Goal: Transaction & Acquisition: Purchase product/service

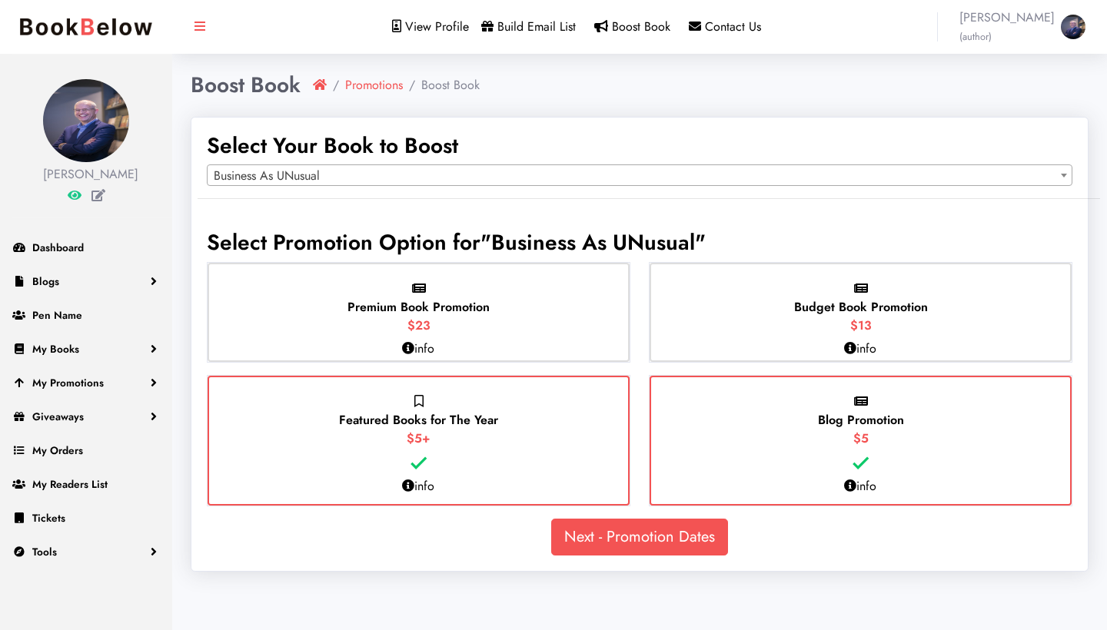
select select "150806"
click at [425, 347] on p "info" at bounding box center [418, 349] width 32 height 18
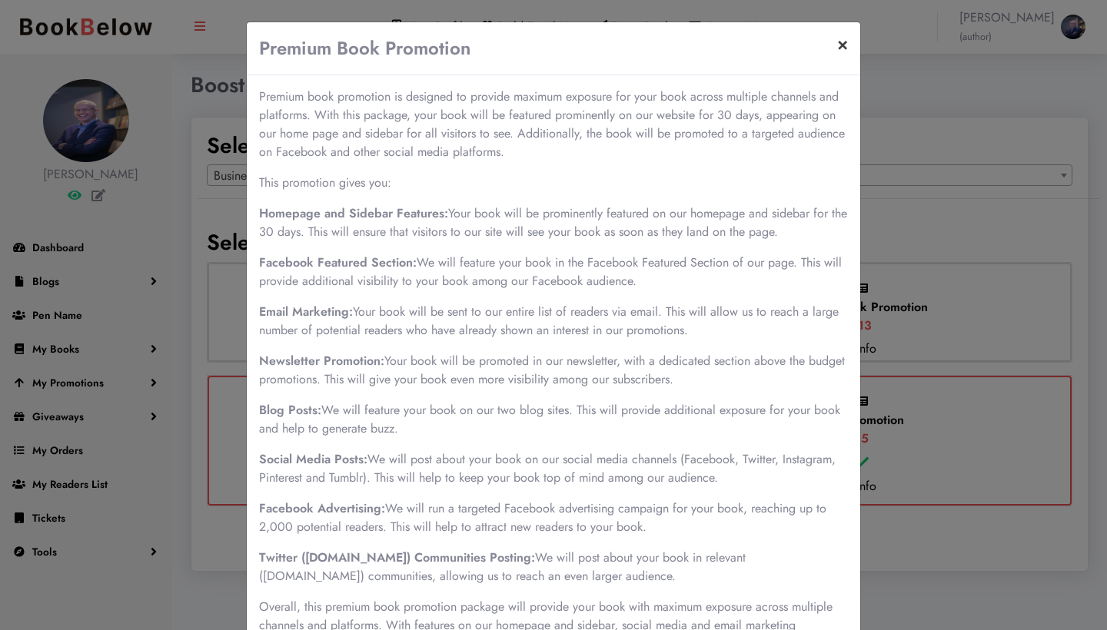
click at [841, 51] on button "×" at bounding box center [842, 43] width 35 height 43
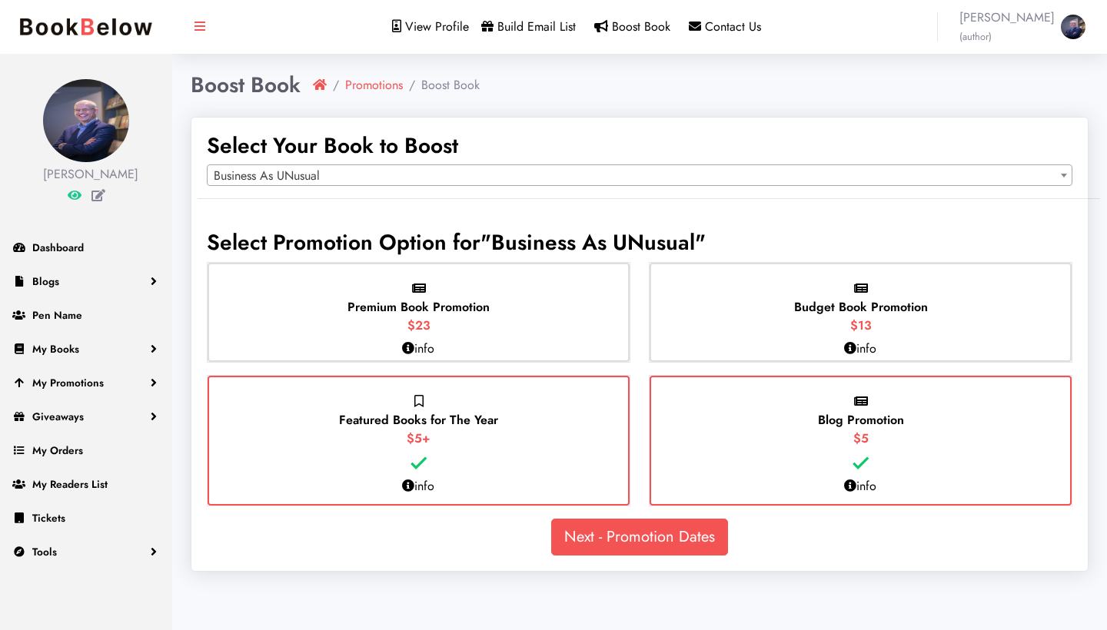
click at [497, 324] on div "Premium Book Promotion $23" at bounding box center [419, 312] width 422 height 99
click at [0, 0] on input "Premium Book Promotion $23" at bounding box center [0, 0] width 0 height 0
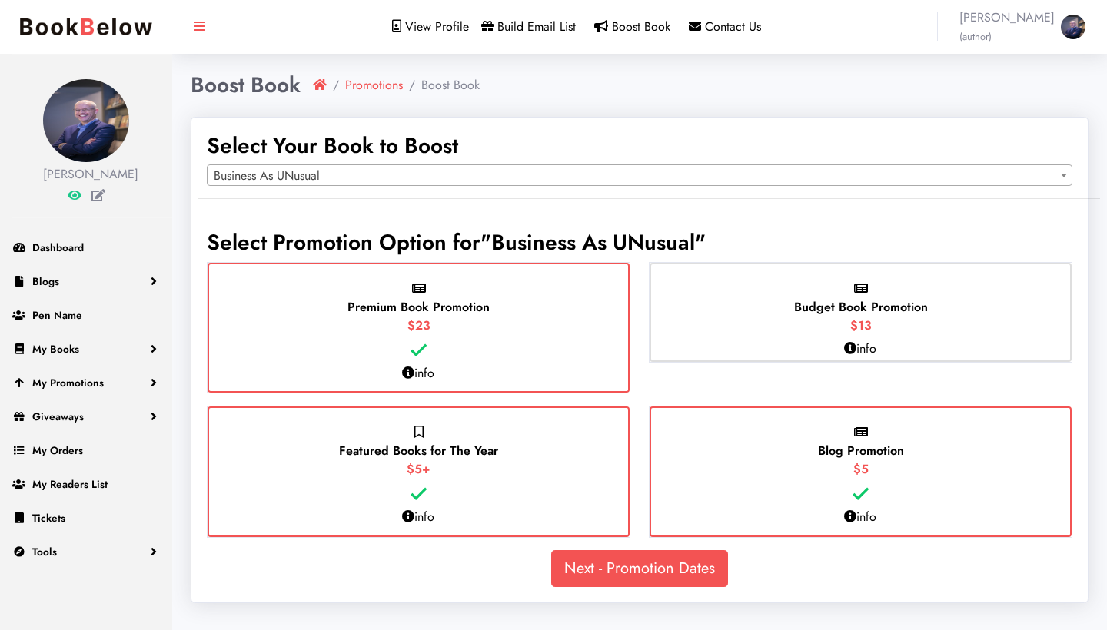
click at [645, 563] on link "Next - Promotion Dates" at bounding box center [639, 568] width 177 height 37
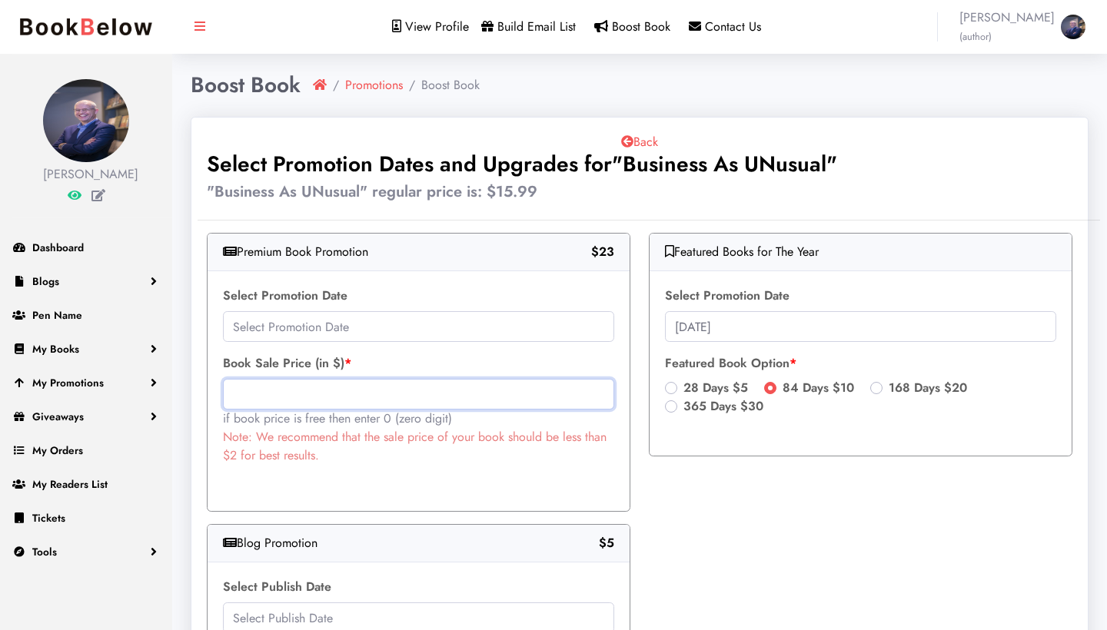
click at [347, 383] on input "text" at bounding box center [418, 394] width 391 height 31
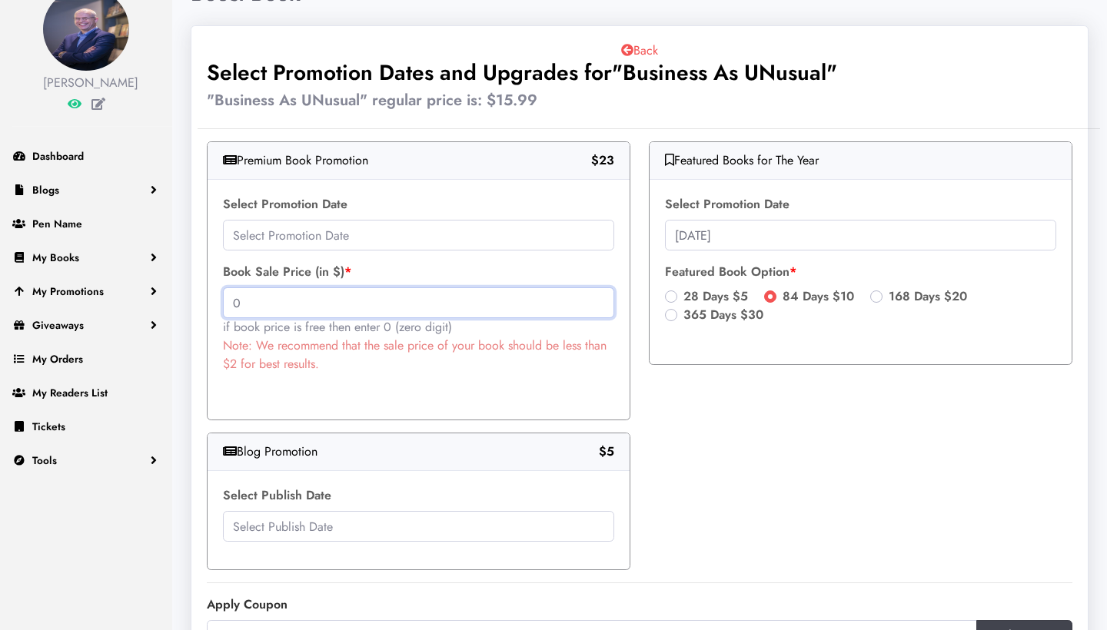
scroll to position [93, 0]
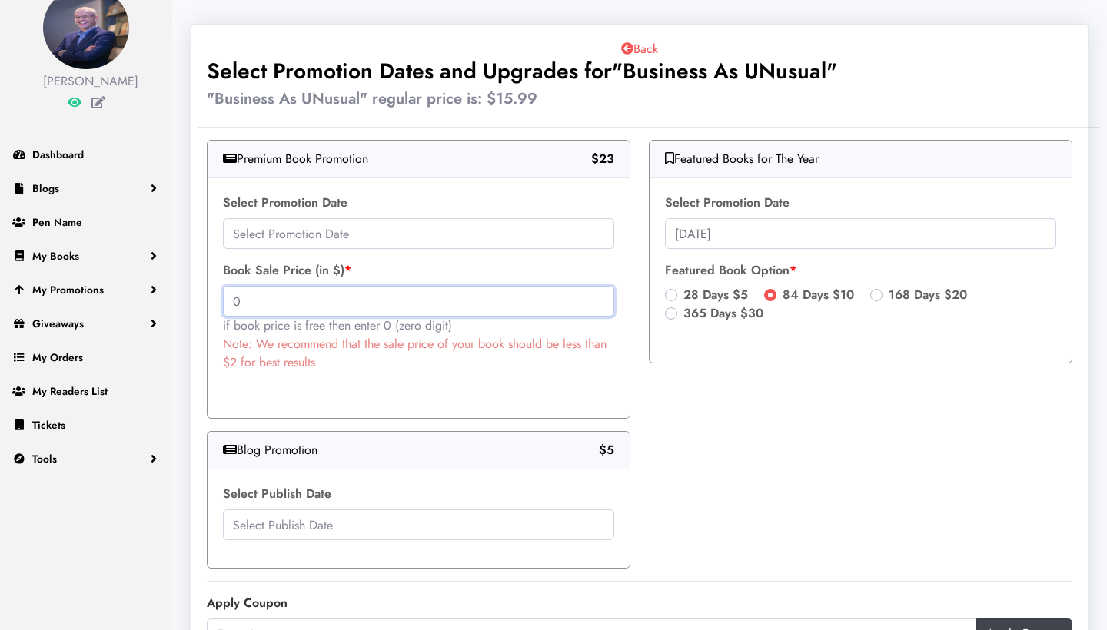
type input "0"
click at [350, 239] on input "text" at bounding box center [418, 233] width 391 height 31
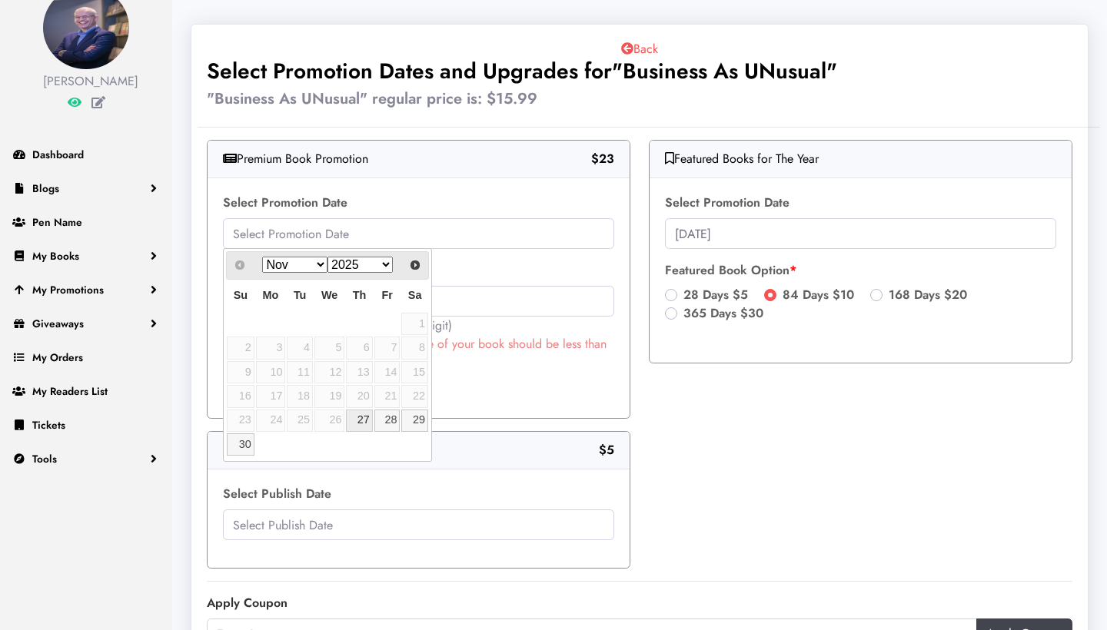
click at [360, 419] on link "27" at bounding box center [359, 421] width 26 height 22
type input "2025-11-27"
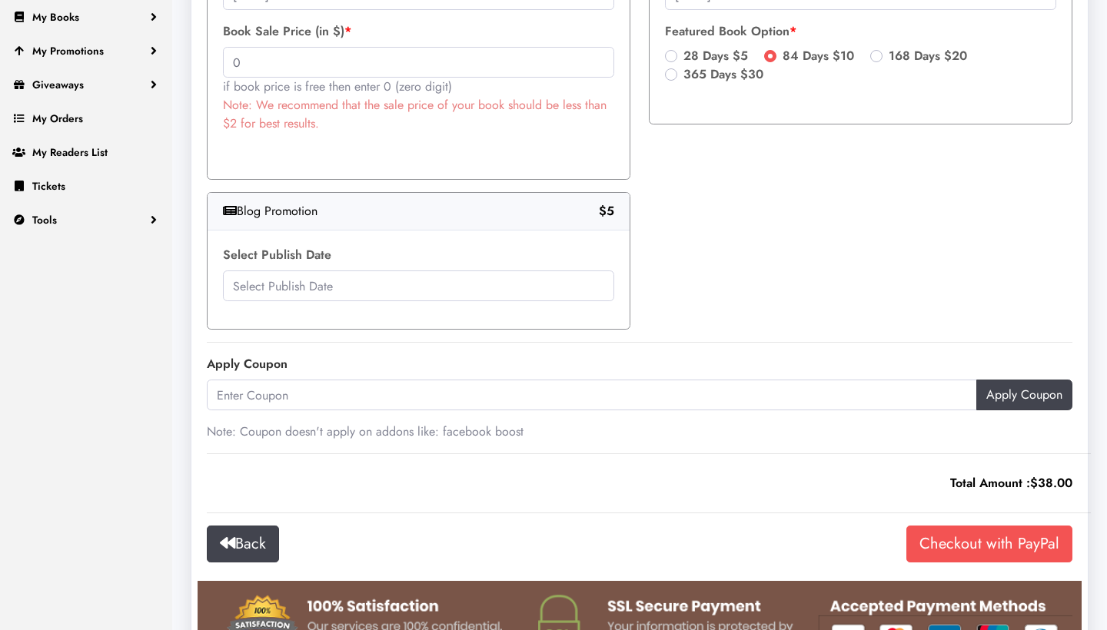
scroll to position [365, 0]
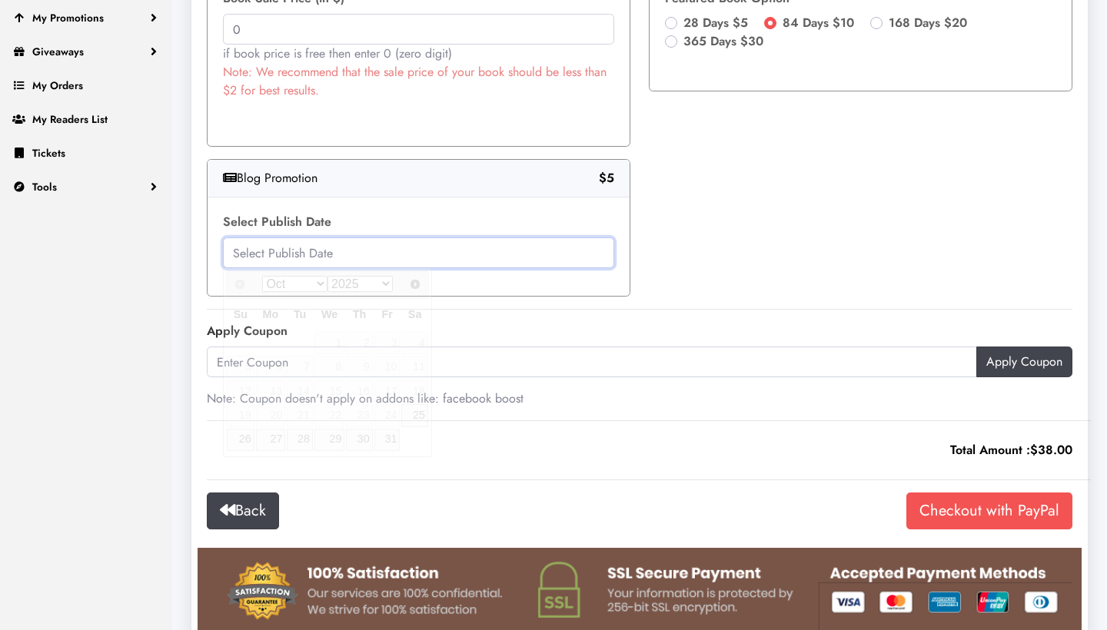
click at [448, 262] on input "text" at bounding box center [418, 253] width 391 height 31
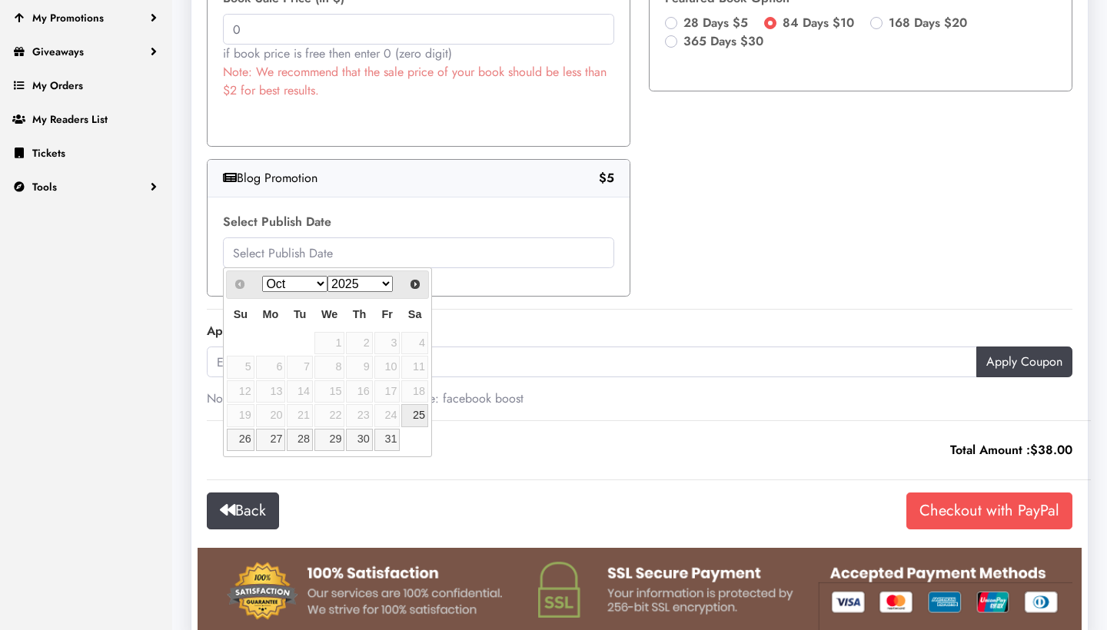
click at [419, 411] on link "25" at bounding box center [414, 415] width 26 height 22
type input "2025-10-25"
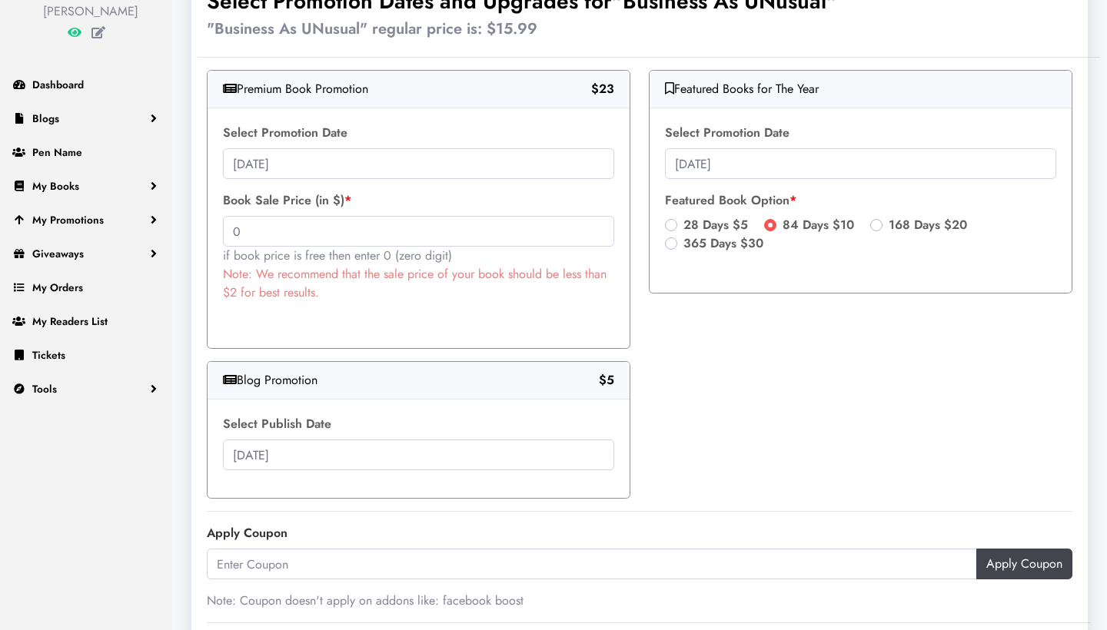
scroll to position [161, 0]
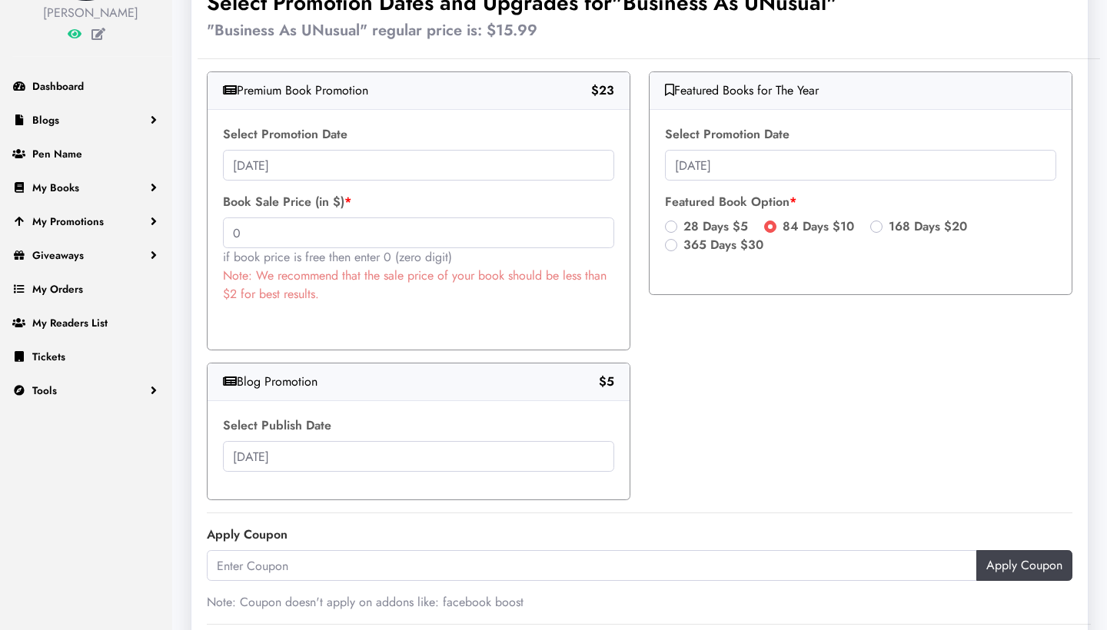
click at [683, 228] on label "28 Days $5" at bounding box center [715, 227] width 65 height 18
click at [673, 228] on input "28 Days $5" at bounding box center [671, 225] width 12 height 15
radio input "true"
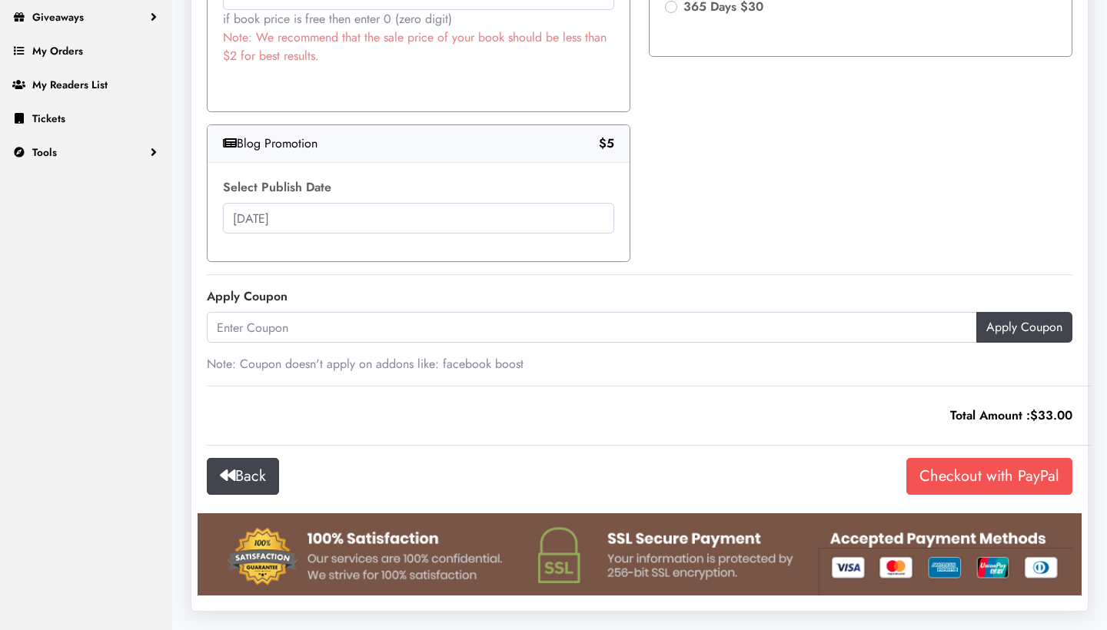
scroll to position [399, 0]
click at [1003, 480] on input "Checkout with PayPal" at bounding box center [989, 477] width 166 height 37
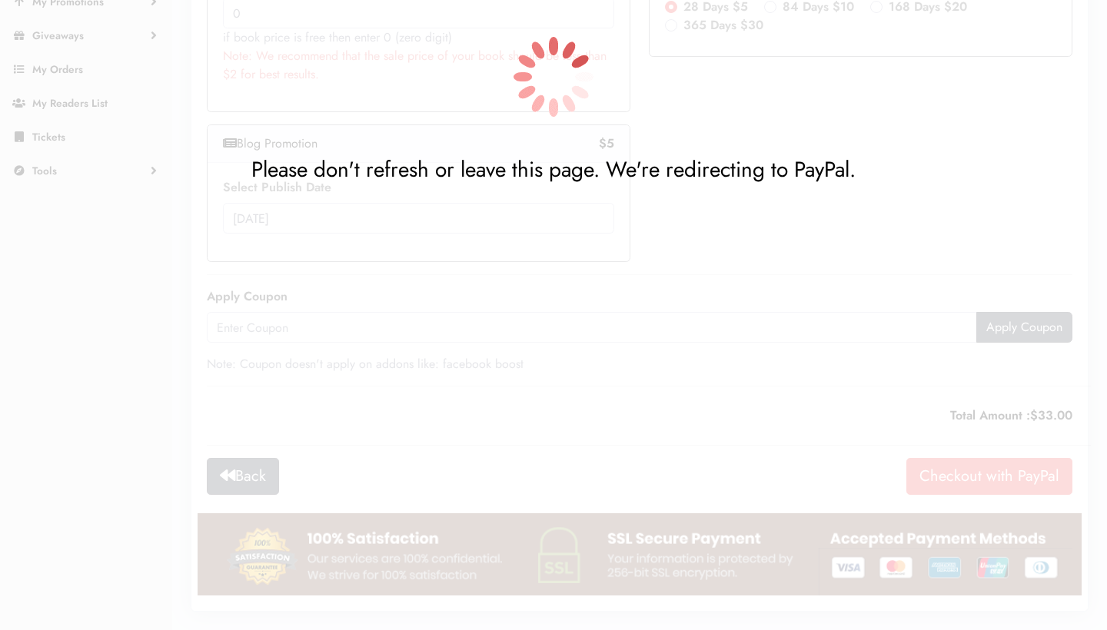
scroll to position [381, 0]
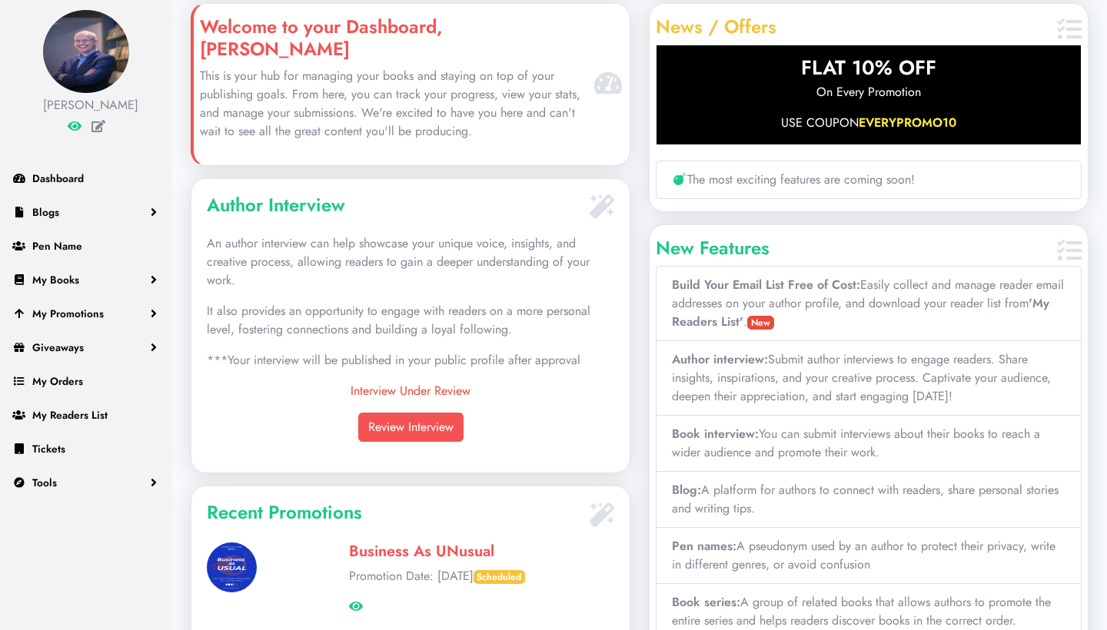
scroll to position [82, 0]
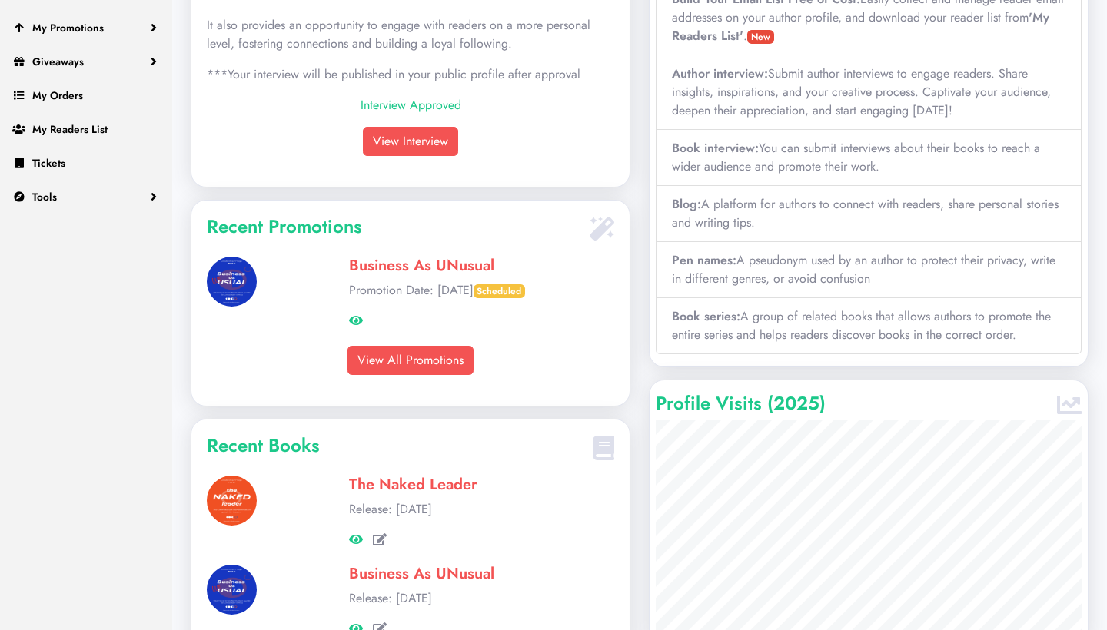
scroll to position [360, 0]
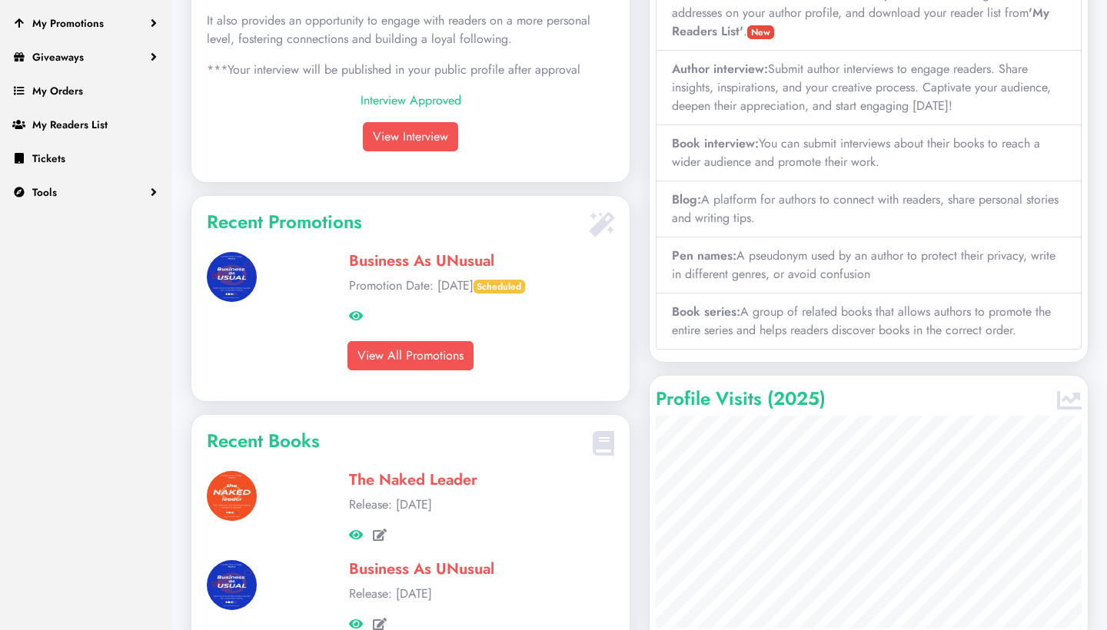
click at [424, 341] on link "View All Promotions" at bounding box center [410, 355] width 126 height 29
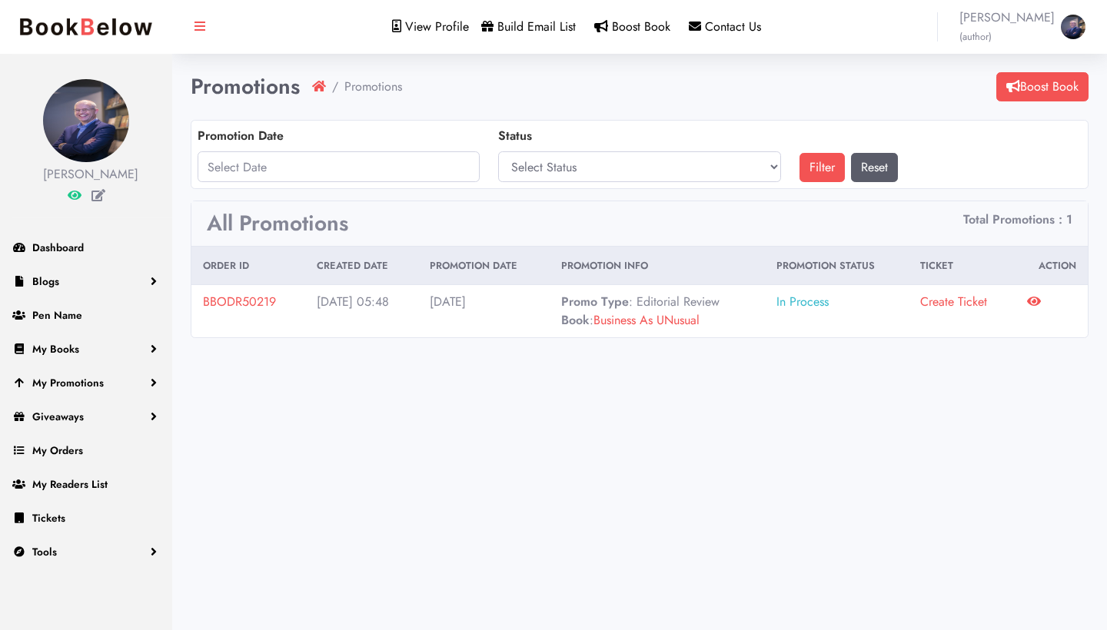
click at [1041, 299] on icon at bounding box center [1034, 301] width 14 height 12
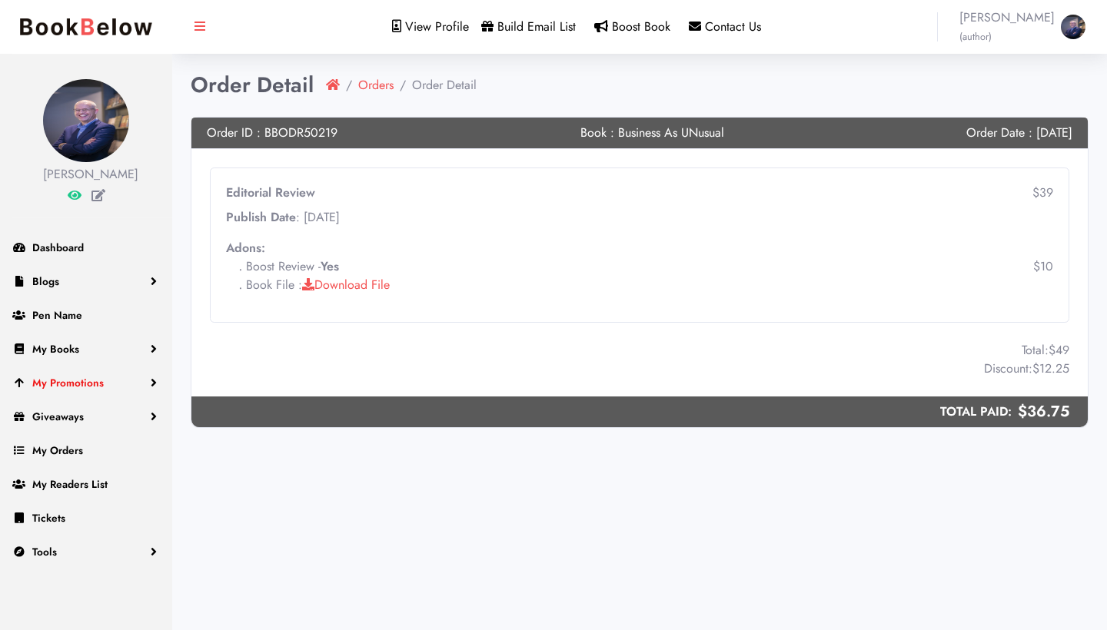
click at [99, 391] on span "My Promotions" at bounding box center [67, 382] width 71 height 15
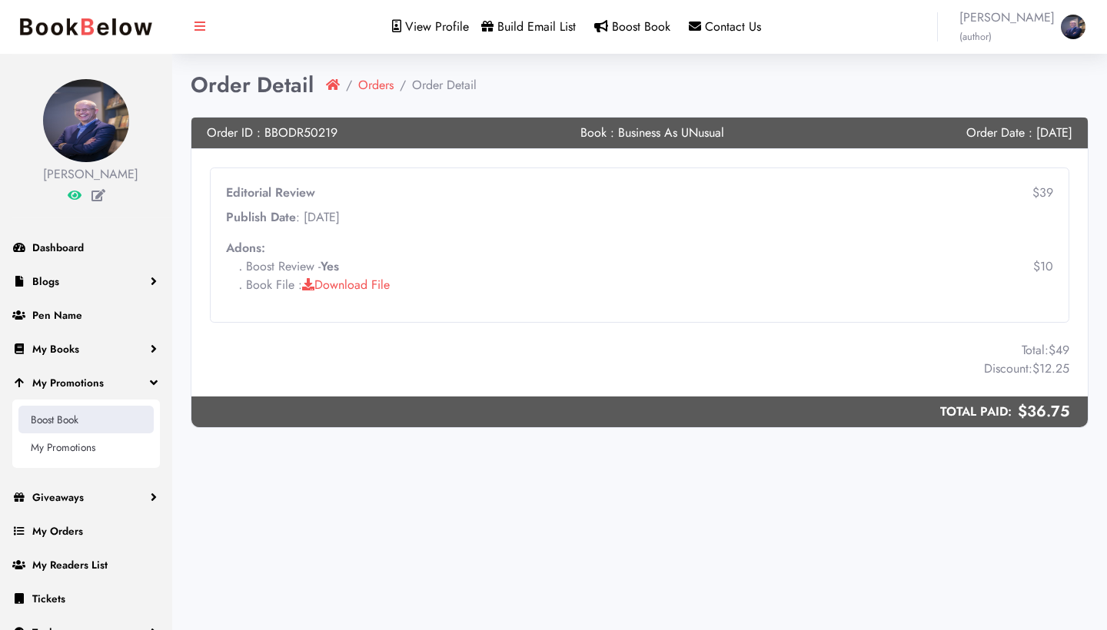
click at [79, 434] on link "Boost Book" at bounding box center [85, 420] width 135 height 28
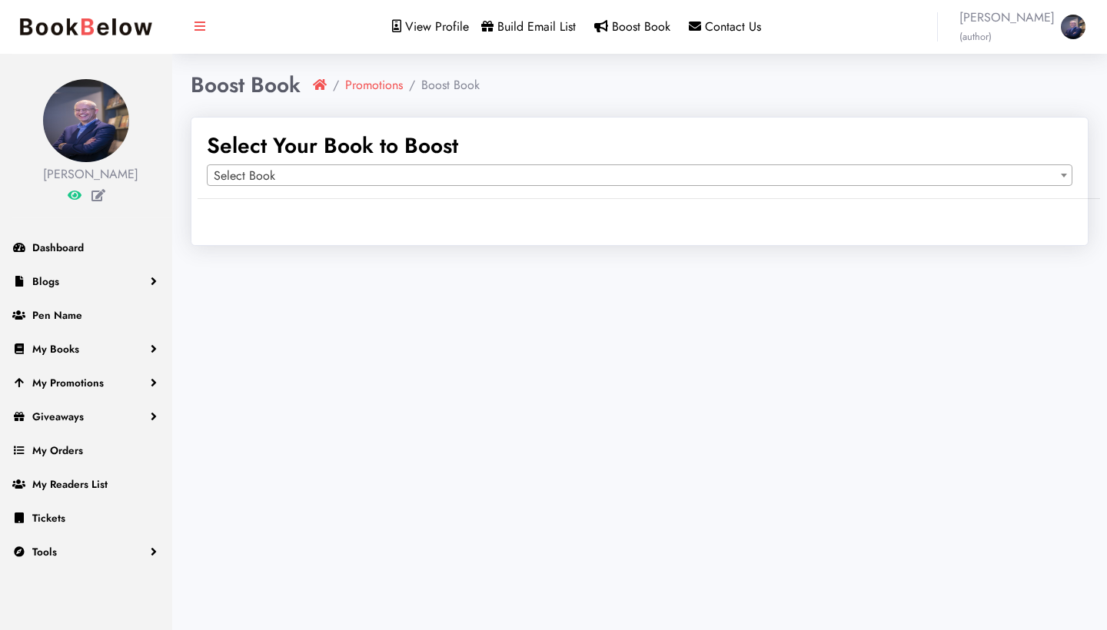
click at [381, 178] on span "Select Book" at bounding box center [640, 176] width 864 height 22
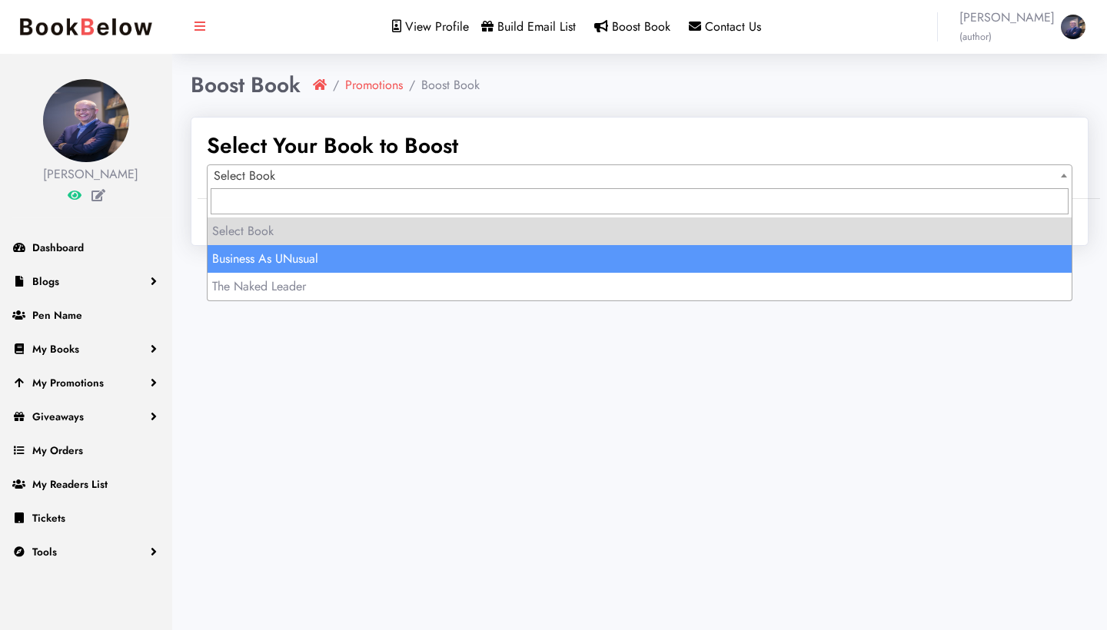
select select "150806"
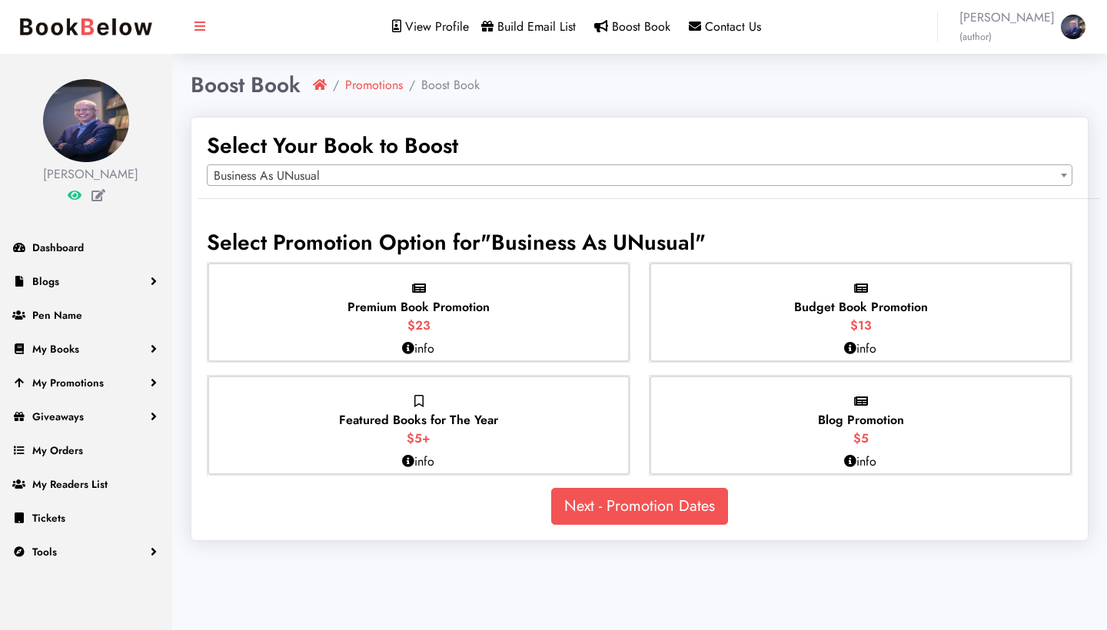
click at [455, 290] on p "Premium Book Promotion $23" at bounding box center [418, 307] width 142 height 55
click at [0, 0] on input "Premium Book Promotion $23" at bounding box center [0, 0] width 0 height 0
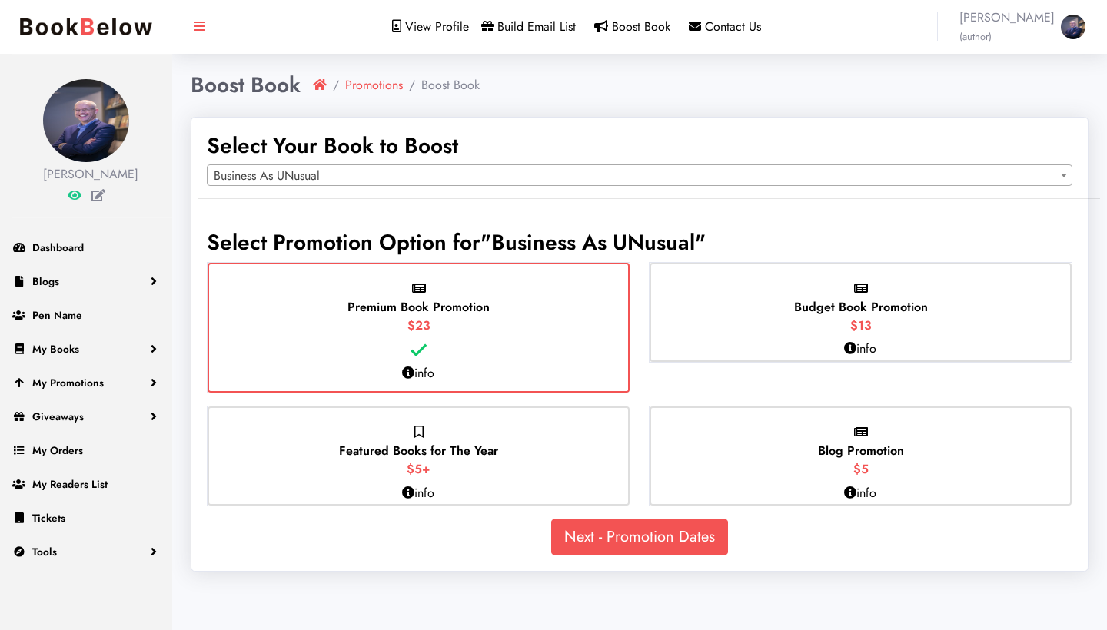
click at [484, 445] on span "Featured Books for The Year" at bounding box center [418, 451] width 159 height 18
click at [0, 0] on input "Featured Books for The Year $5+" at bounding box center [0, 0] width 0 height 0
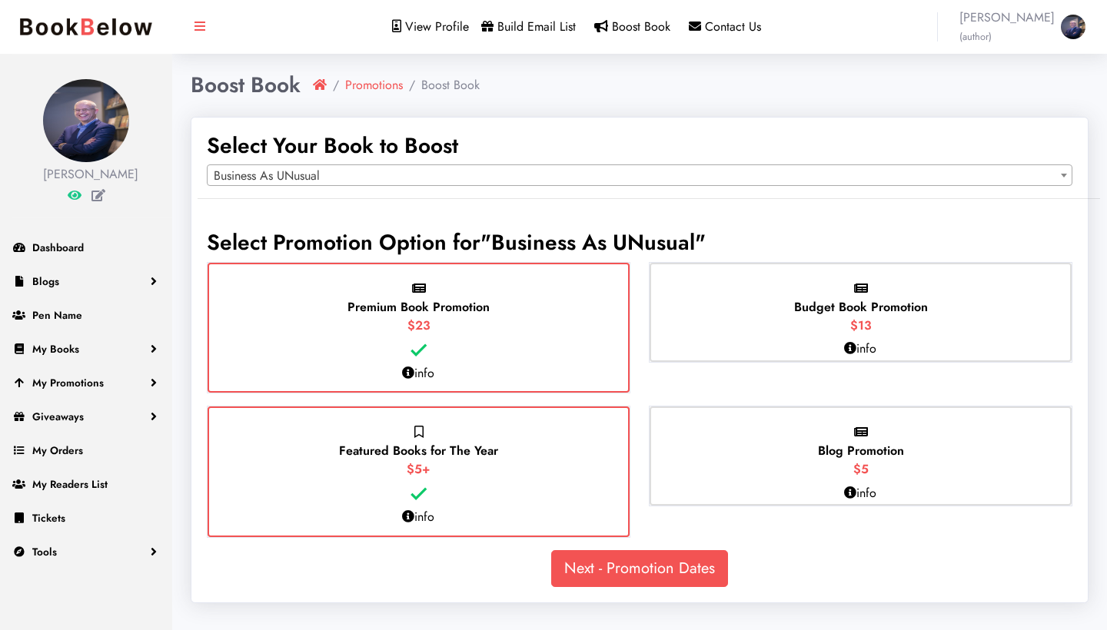
click at [795, 440] on div "Blog Promotion $5" at bounding box center [861, 456] width 422 height 99
click at [0, 0] on input "Blog Promotion $5" at bounding box center [0, 0] width 0 height 0
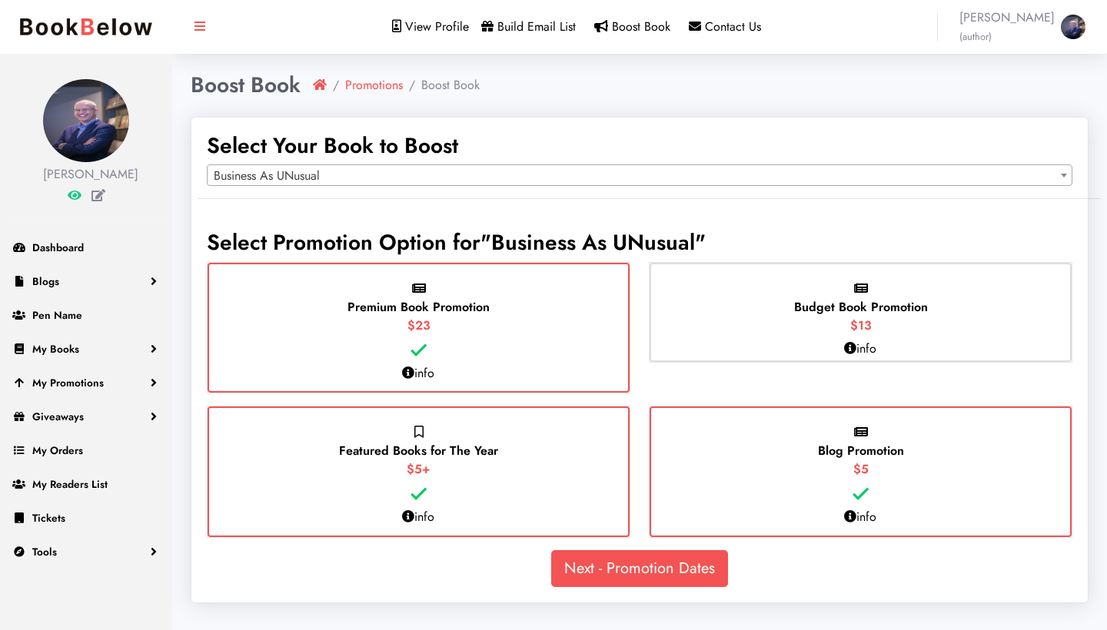
click at [683, 569] on link "Next - Promotion Dates" at bounding box center [639, 568] width 177 height 37
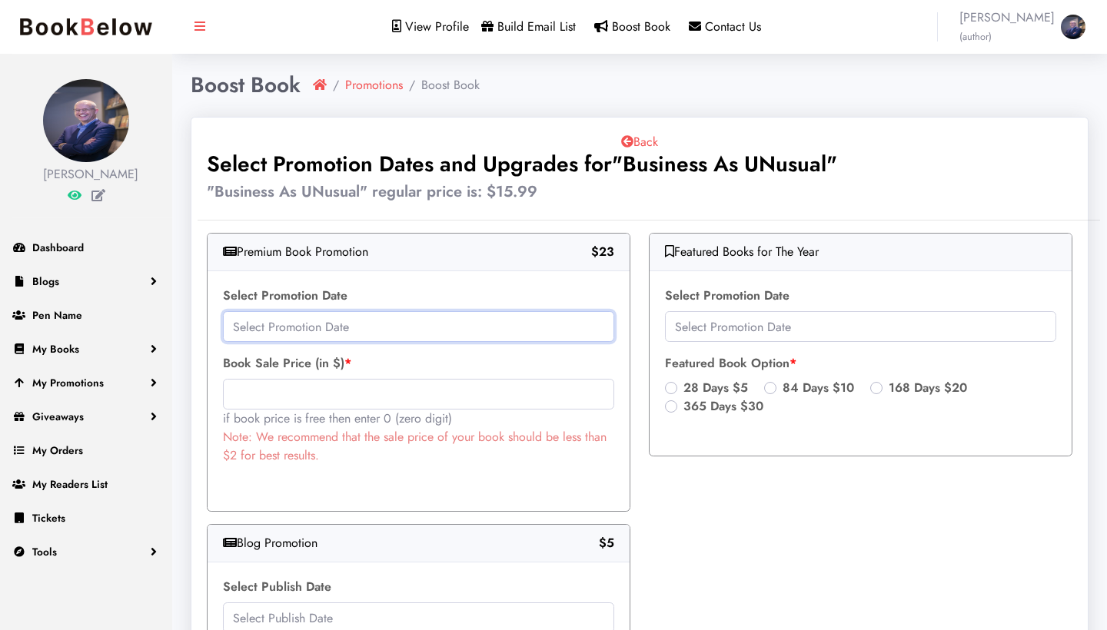
click at [487, 321] on input "text" at bounding box center [418, 326] width 391 height 31
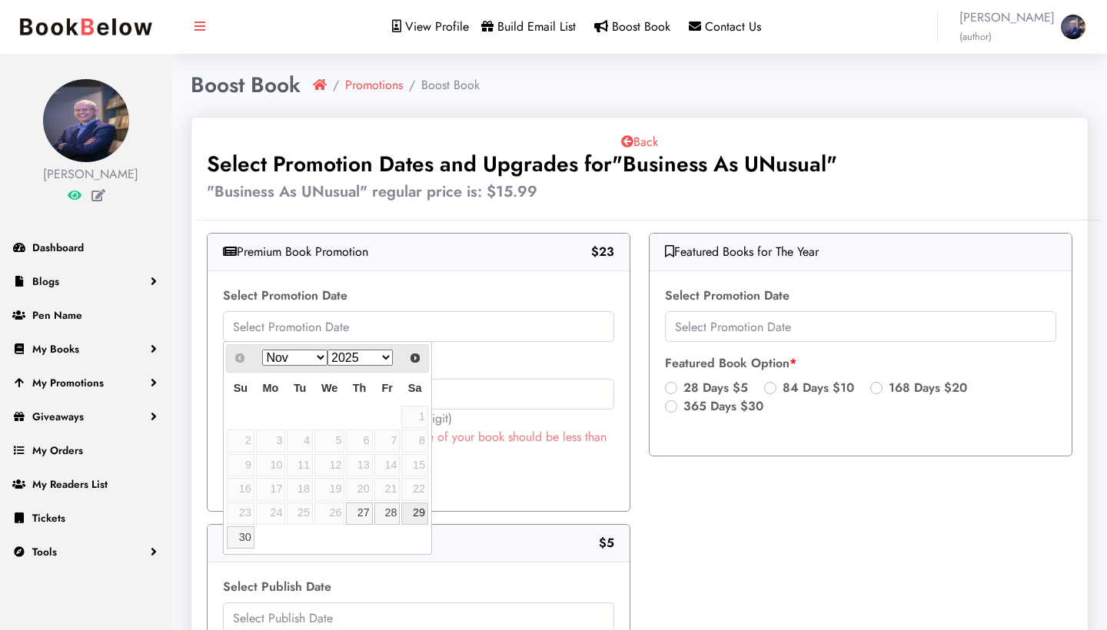
click at [414, 511] on link "29" at bounding box center [414, 514] width 26 height 22
type input "2025-11-29"
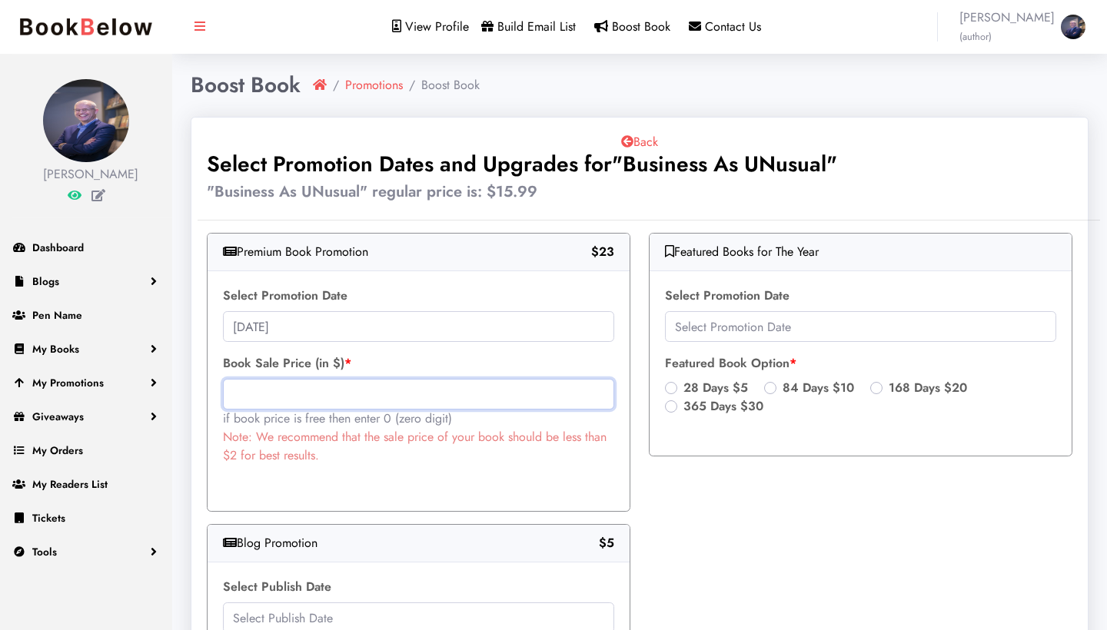
click at [391, 388] on input "text" at bounding box center [418, 394] width 391 height 31
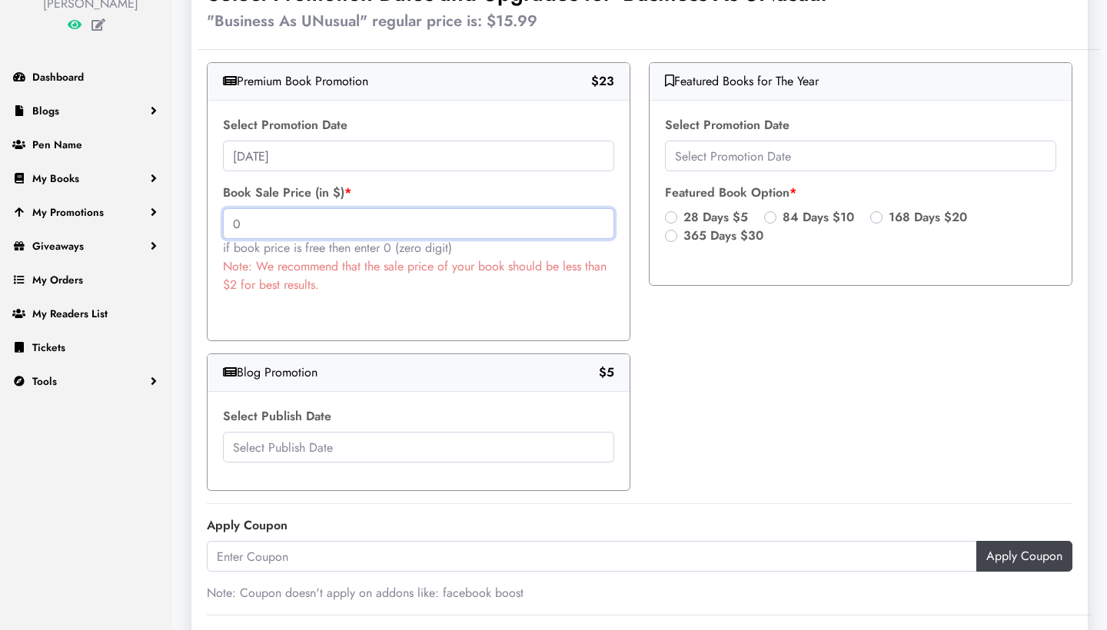
scroll to position [181, 0]
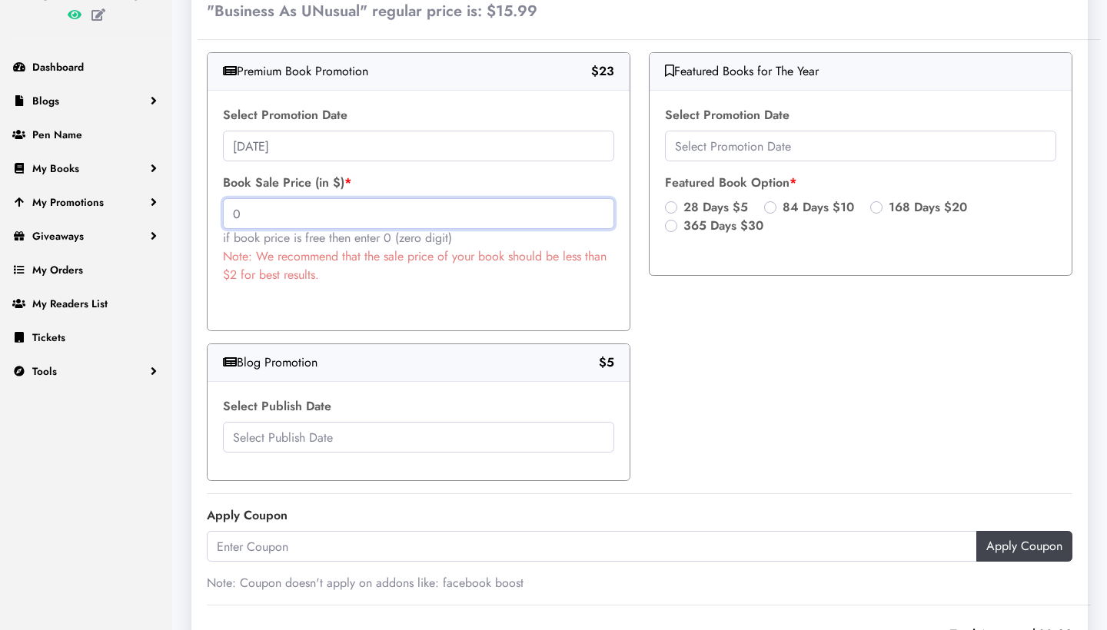
type input "0"
click at [783, 202] on label "84 Days $10" at bounding box center [818, 207] width 71 height 18
click at [769, 202] on input "84 Days $10" at bounding box center [770, 205] width 12 height 15
radio input "true"
click at [329, 437] on input "text" at bounding box center [418, 437] width 391 height 31
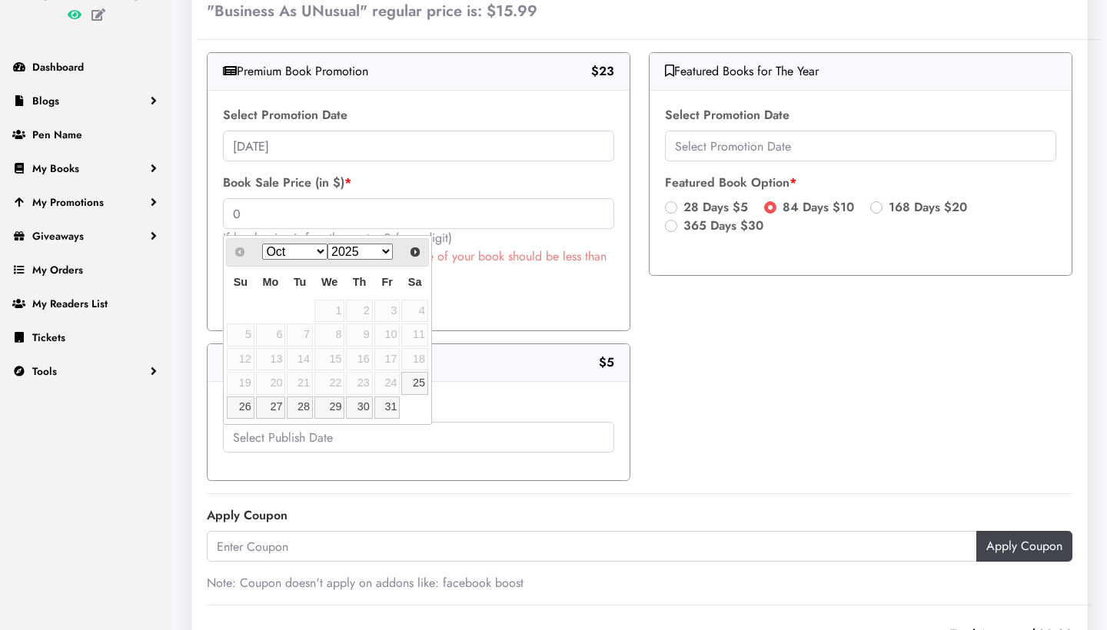
click at [462, 377] on div "Blog Promotion $5" at bounding box center [419, 363] width 422 height 38
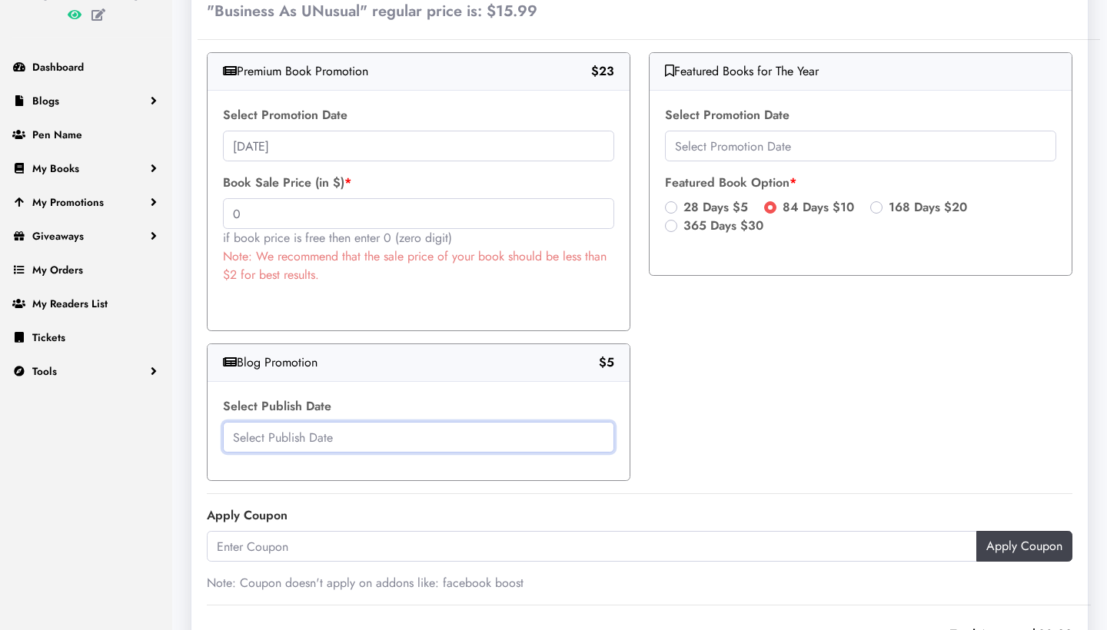
click at [338, 431] on input "text" at bounding box center [418, 437] width 391 height 31
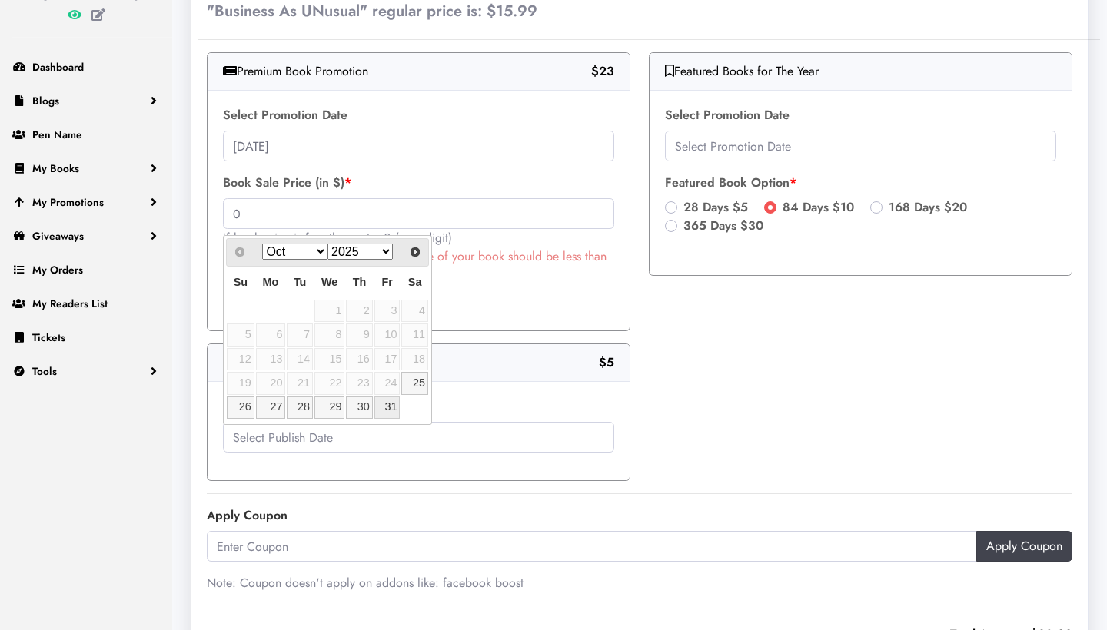
click at [391, 404] on link "31" at bounding box center [387, 408] width 26 height 22
type input "2025-10-31"
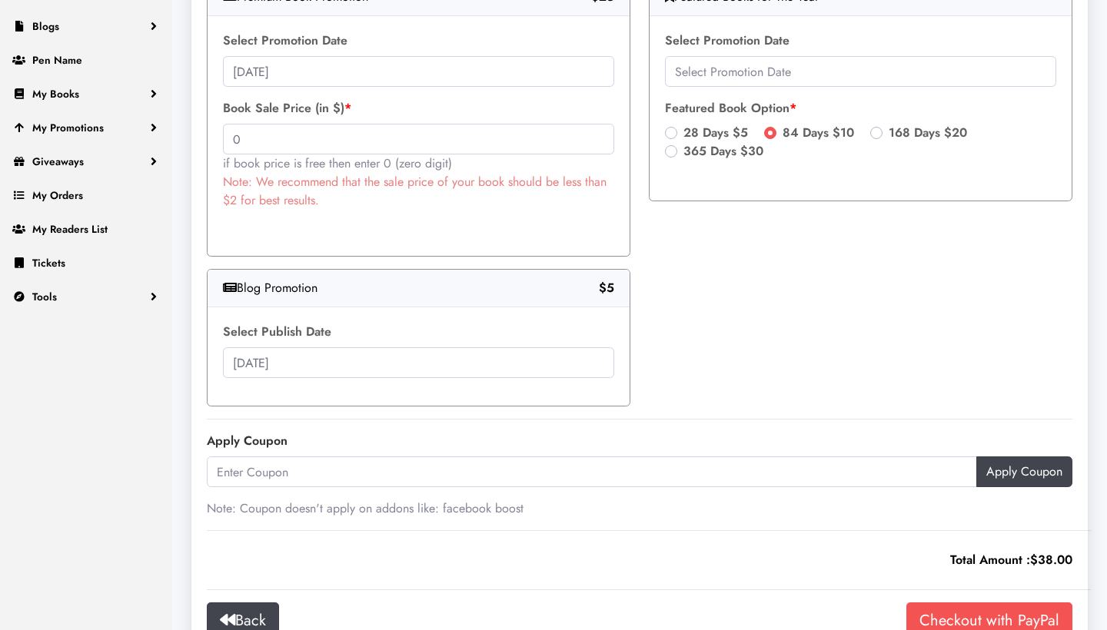
scroll to position [286, 0]
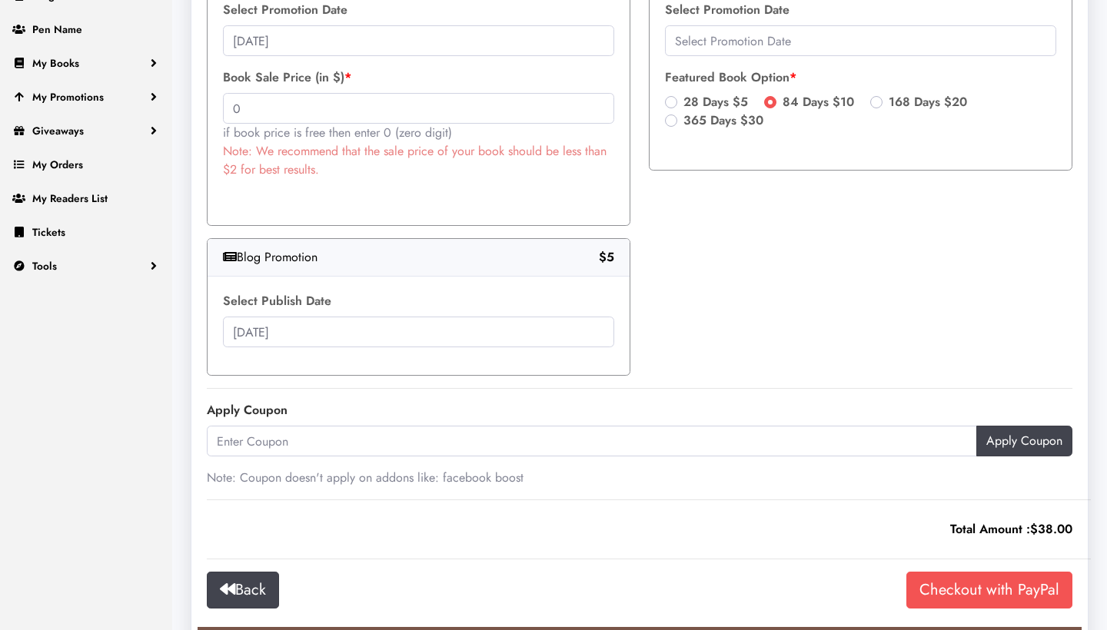
click at [983, 593] on input "Checkout with PayPal" at bounding box center [989, 590] width 166 height 37
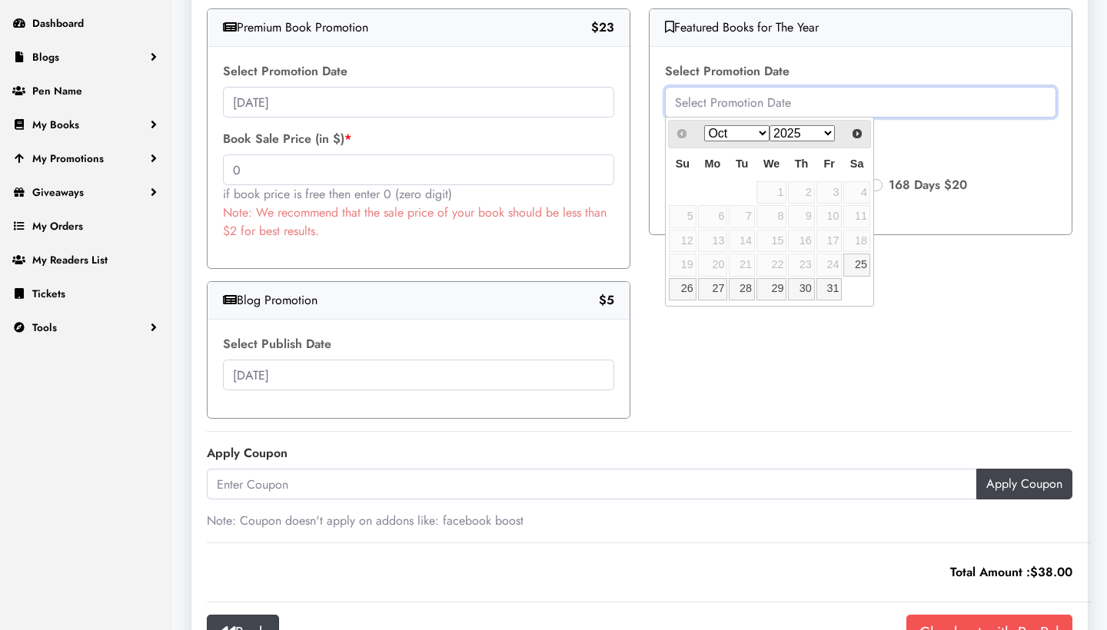
scroll to position [211, 0]
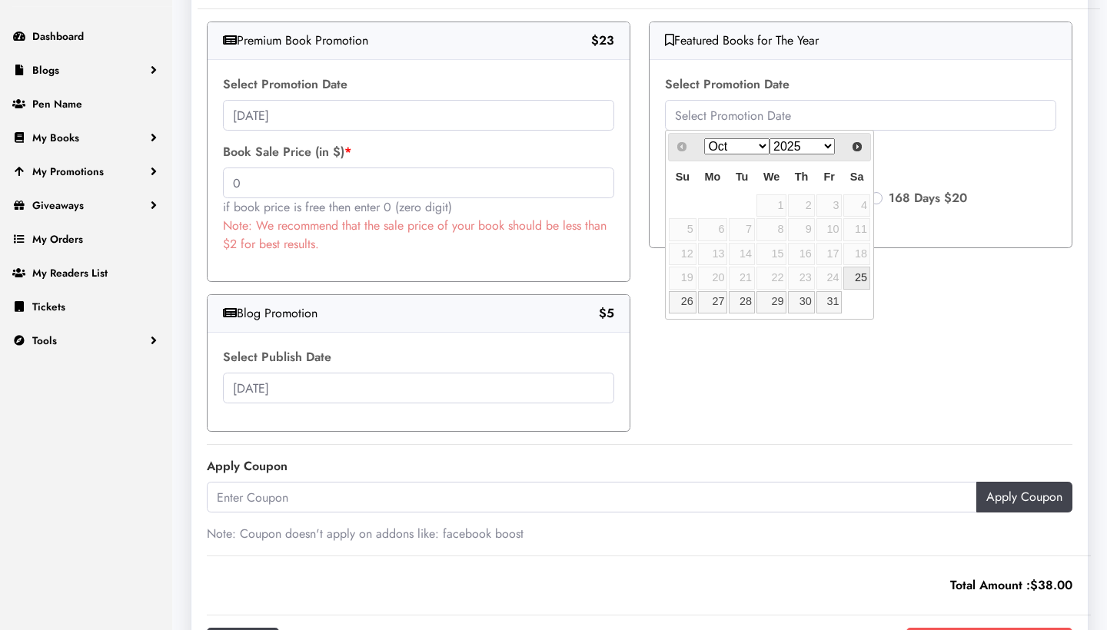
click at [861, 276] on link "25" at bounding box center [856, 278] width 26 height 22
type input "2025-10-25"
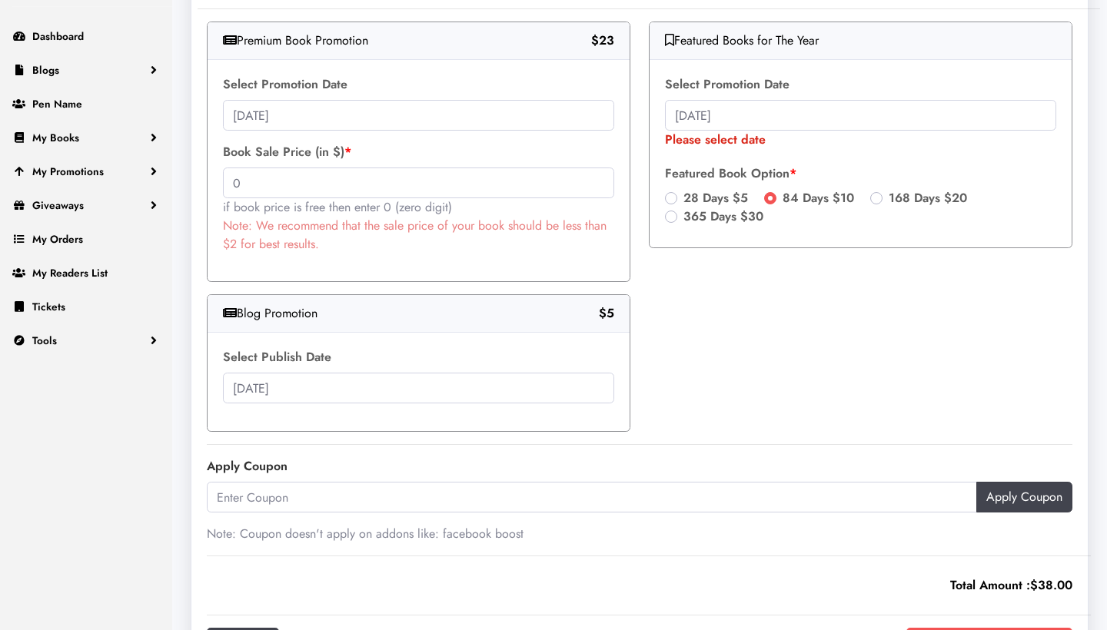
click at [683, 198] on label "28 Days $5" at bounding box center [715, 198] width 65 height 18
click at [668, 198] on input "28 Days $5" at bounding box center [671, 196] width 12 height 15
radio input "true"
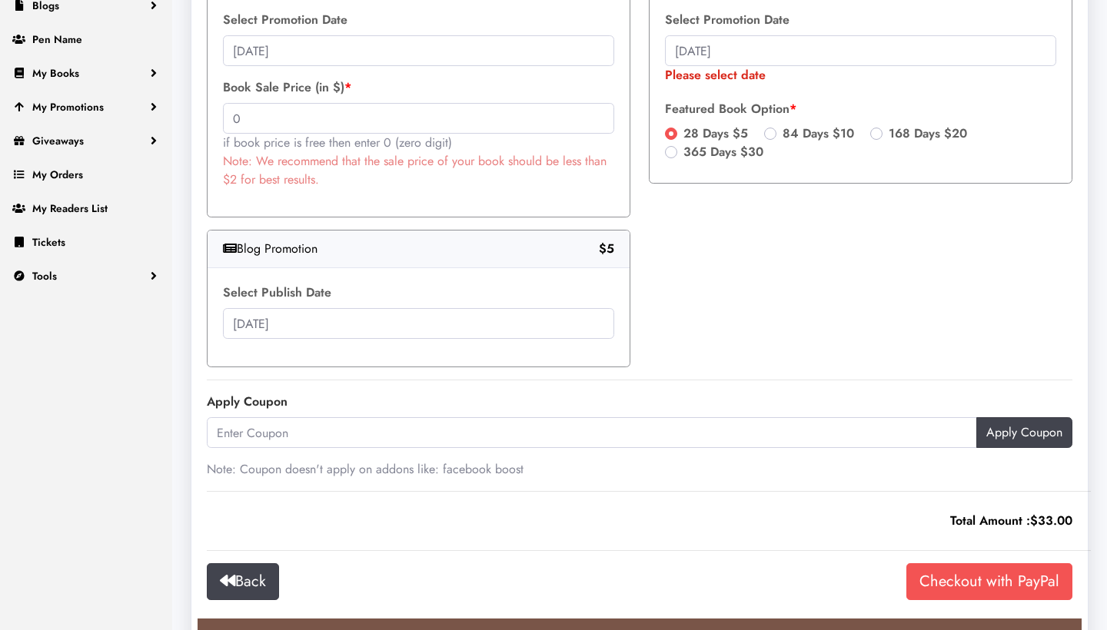
scroll to position [284, 0]
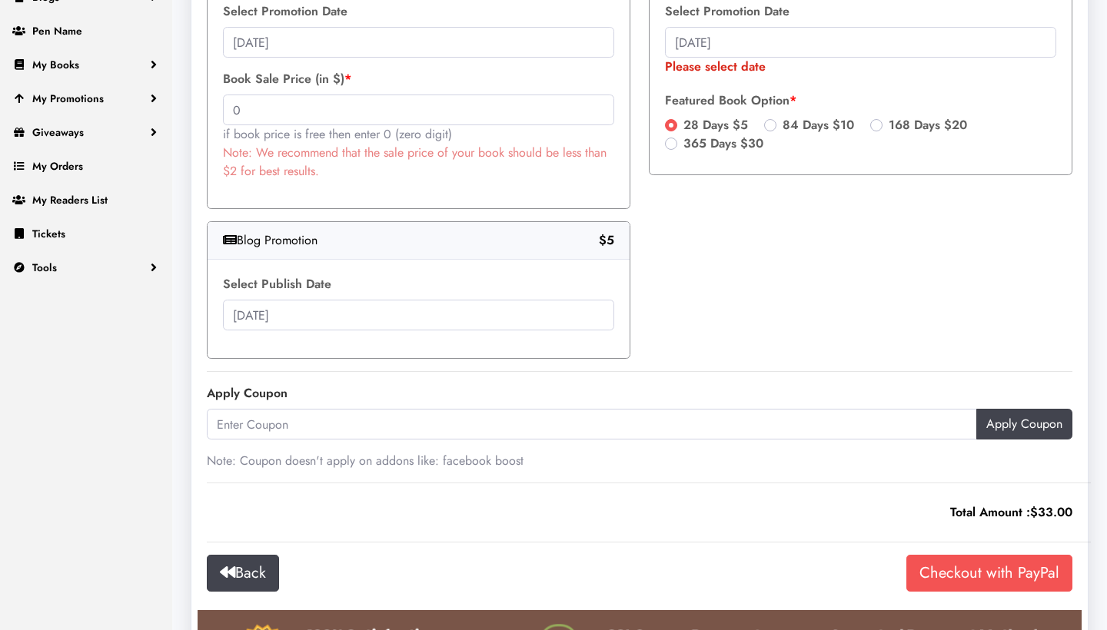
click at [987, 568] on input "Checkout with PayPal" at bounding box center [989, 573] width 166 height 37
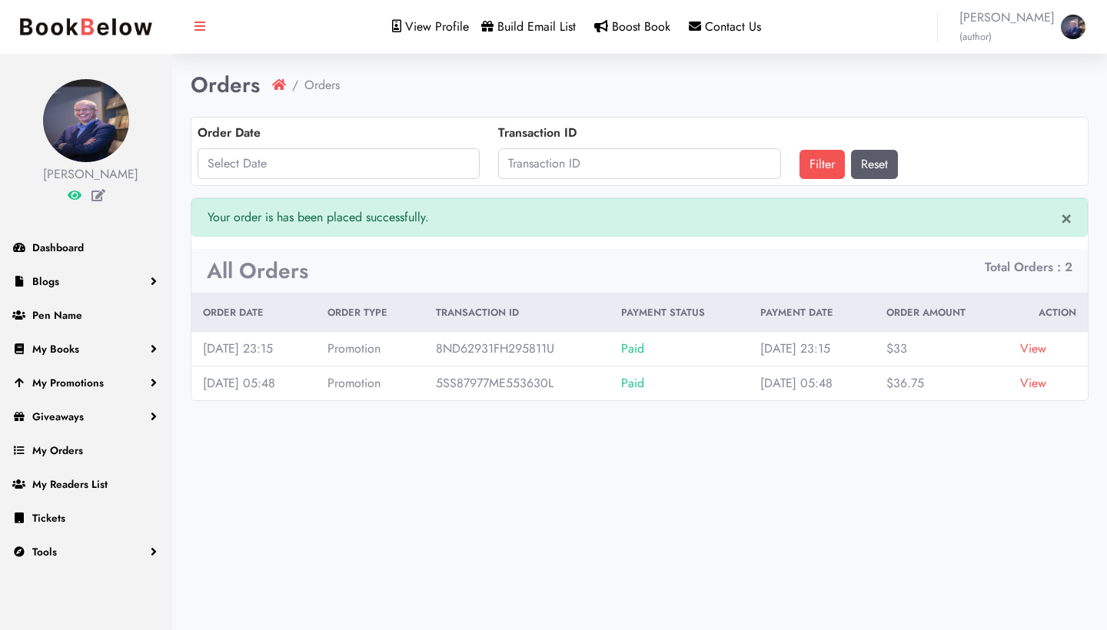
click at [534, 25] on span "Build Email List" at bounding box center [536, 27] width 78 height 18
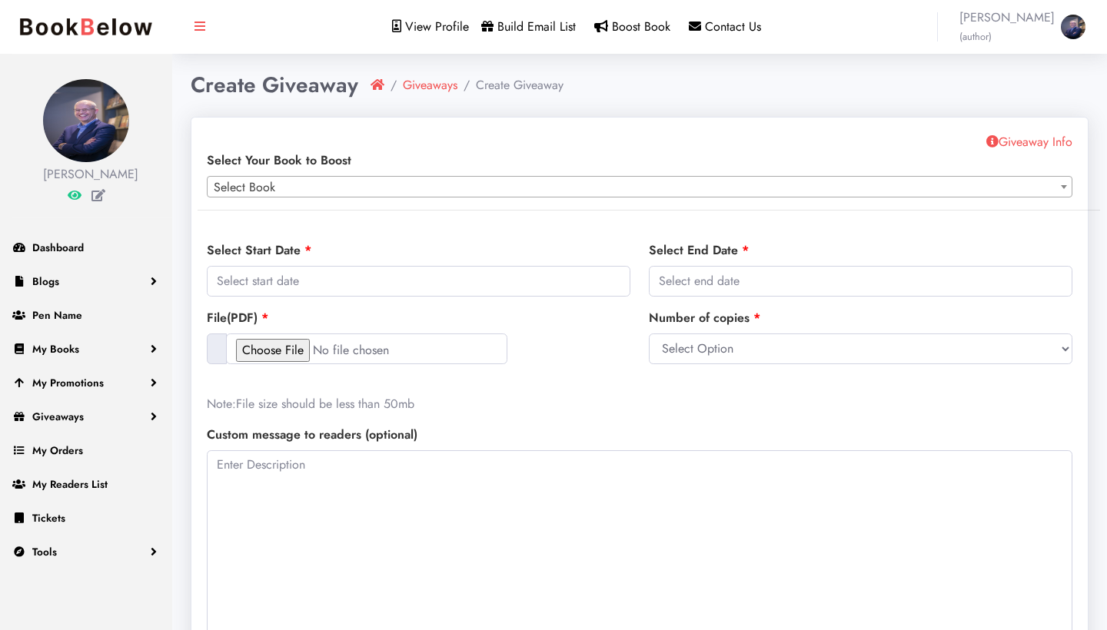
click at [534, 186] on span "Select Book" at bounding box center [640, 188] width 864 height 22
select select "150806"
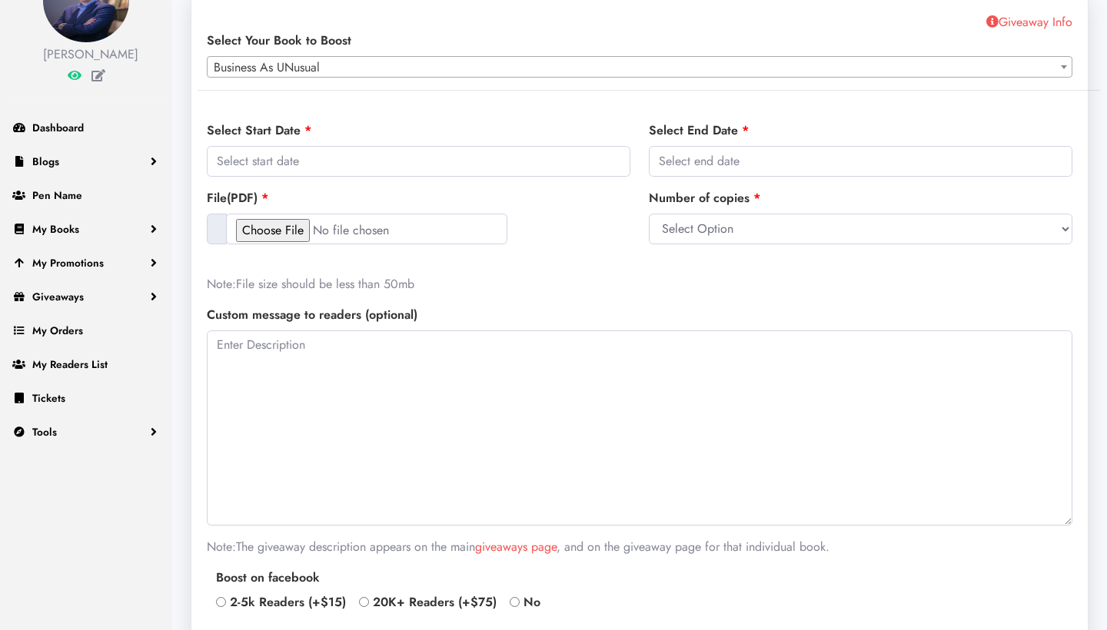
scroll to position [118, 0]
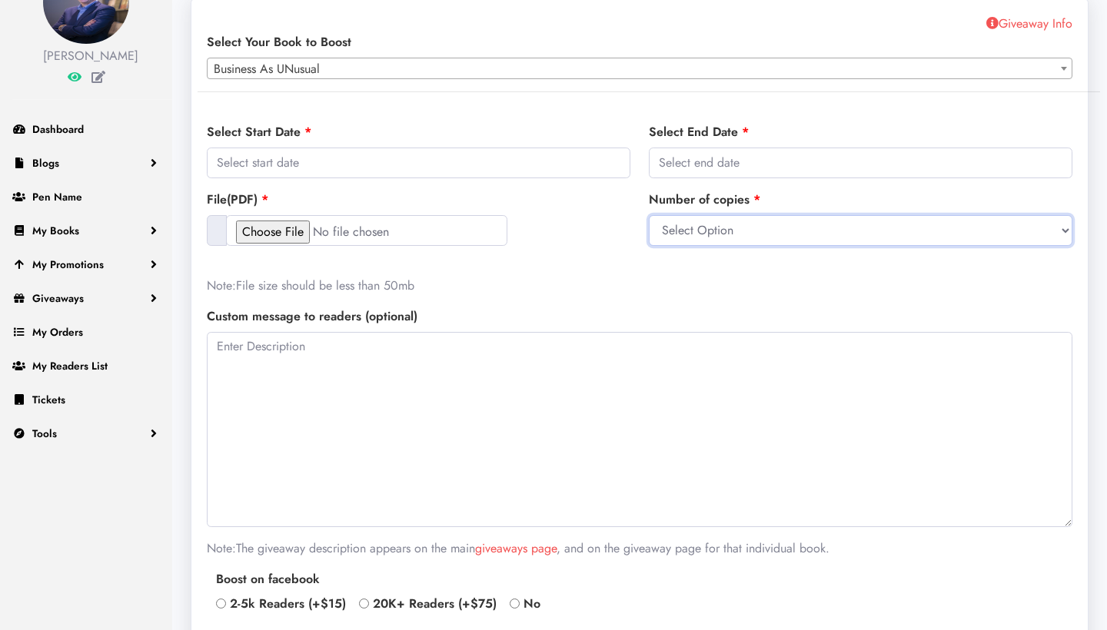
select select "20"
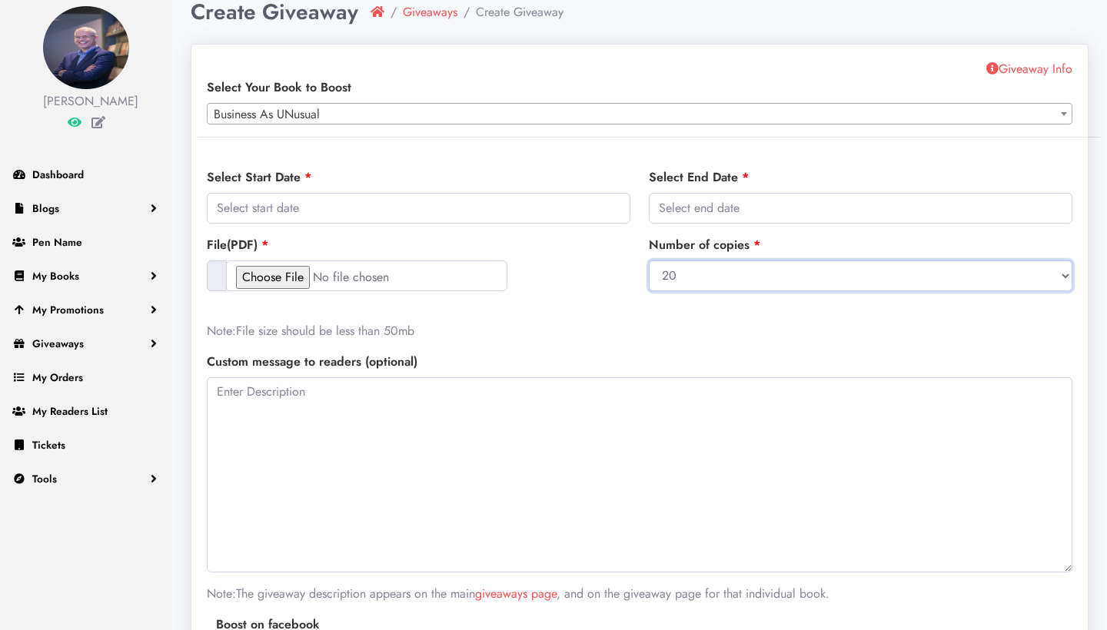
scroll to position [68, 0]
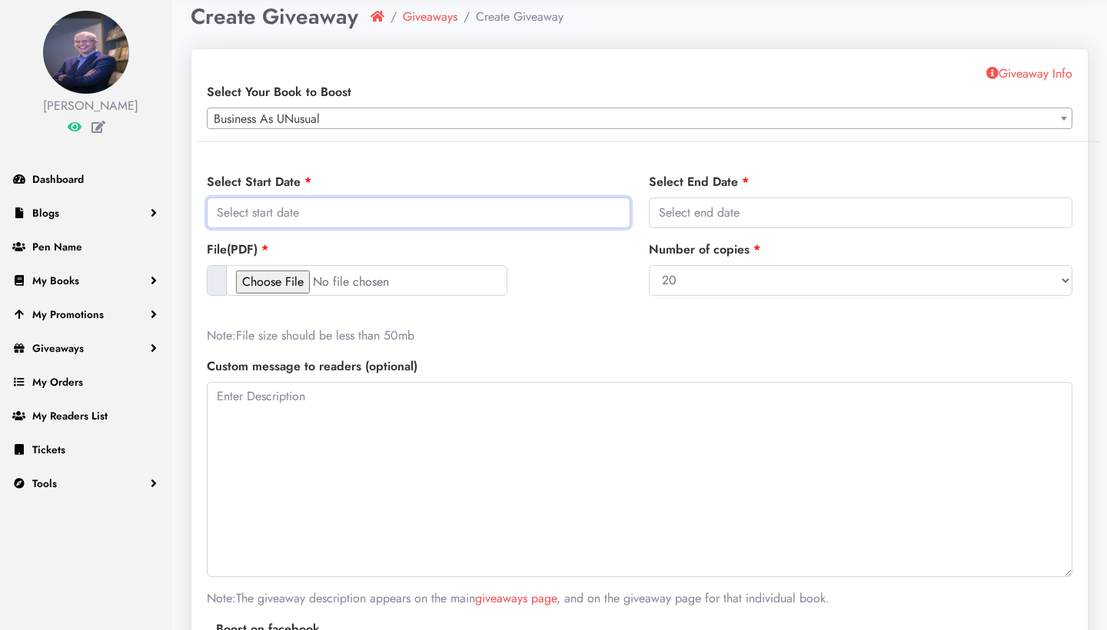
click at [457, 214] on input "text" at bounding box center [419, 213] width 424 height 31
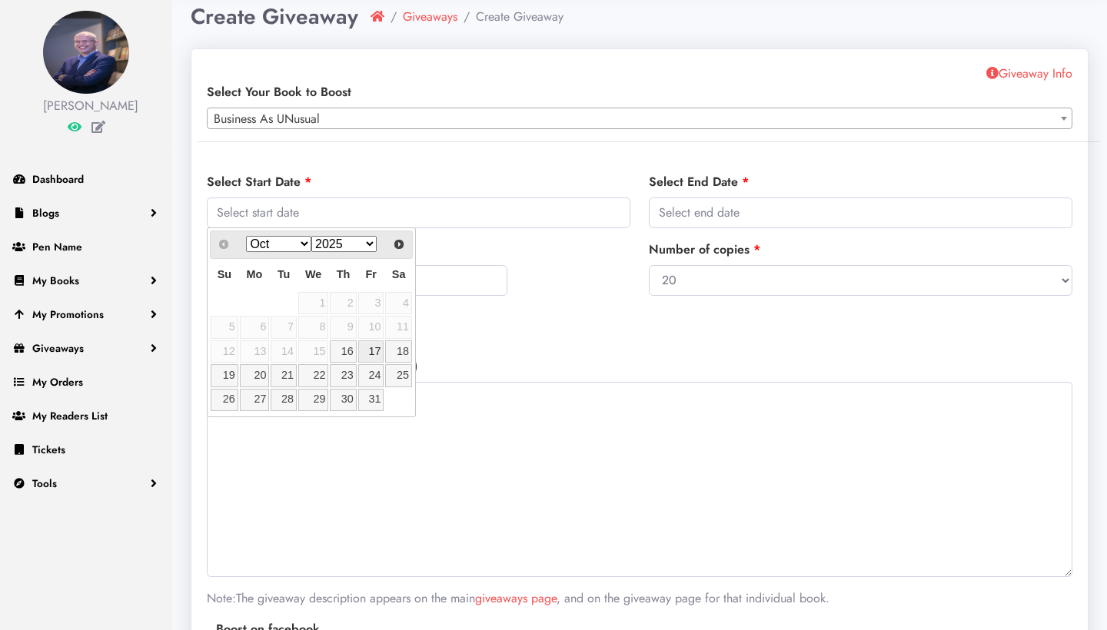
click at [372, 348] on link "17" at bounding box center [371, 352] width 26 height 22
type input "[DATE]"
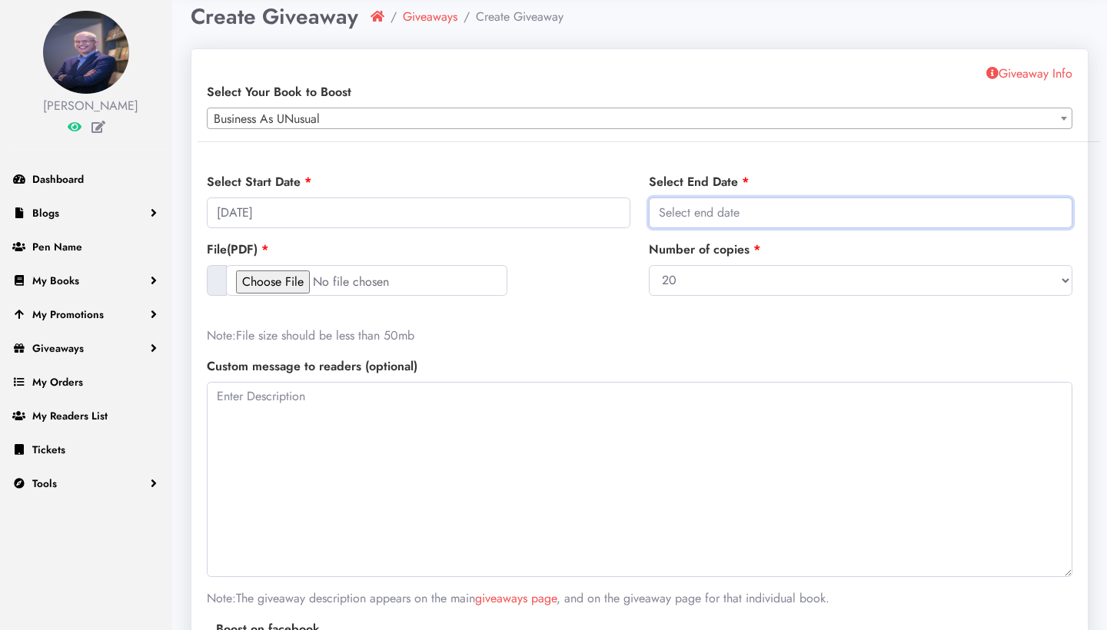
click at [715, 208] on input "text" at bounding box center [861, 213] width 424 height 31
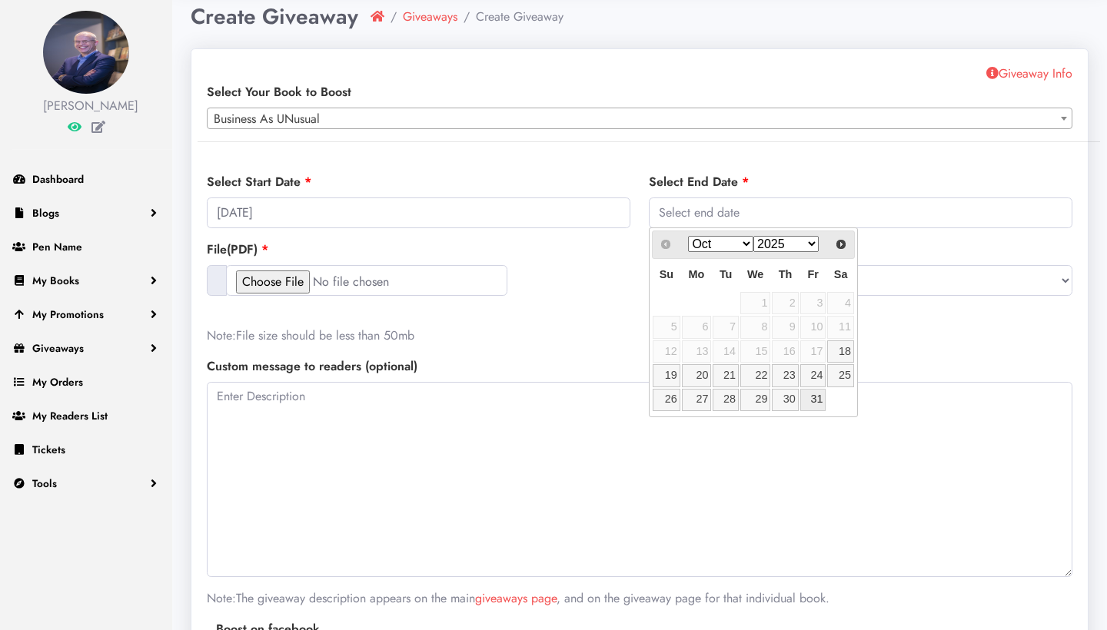
click at [813, 390] on link "31" at bounding box center [813, 400] width 26 height 22
type input "[DATE]"
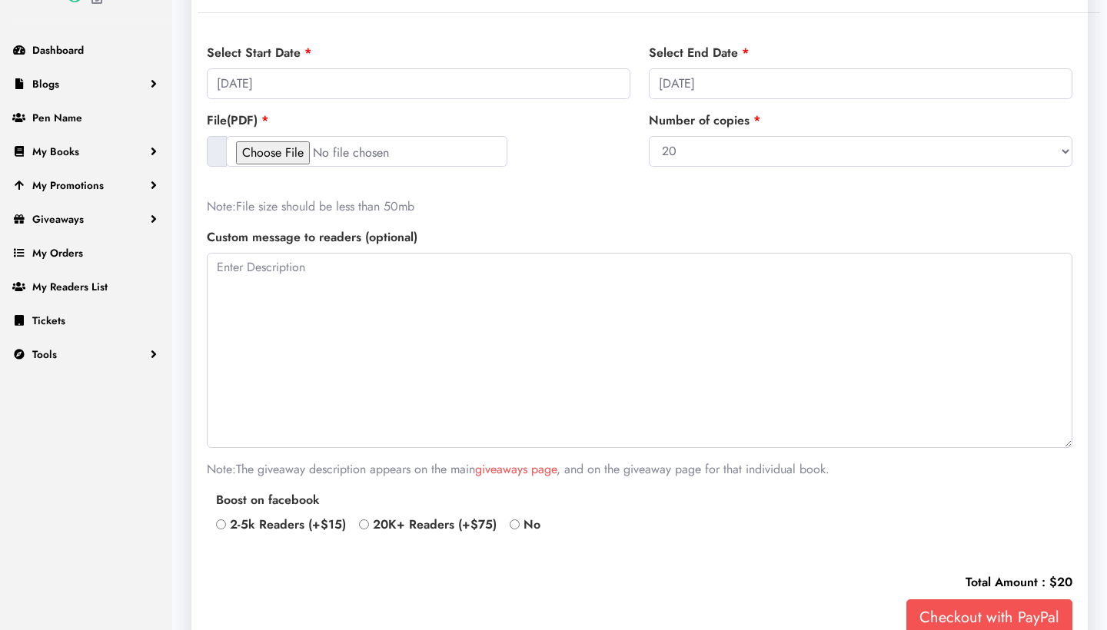
scroll to position [198, 0]
click at [223, 523] on input "2-5k Readers (+$15)" at bounding box center [221, 524] width 10 height 10
radio input "true"
click at [452, 345] on textarea at bounding box center [640, 349] width 866 height 195
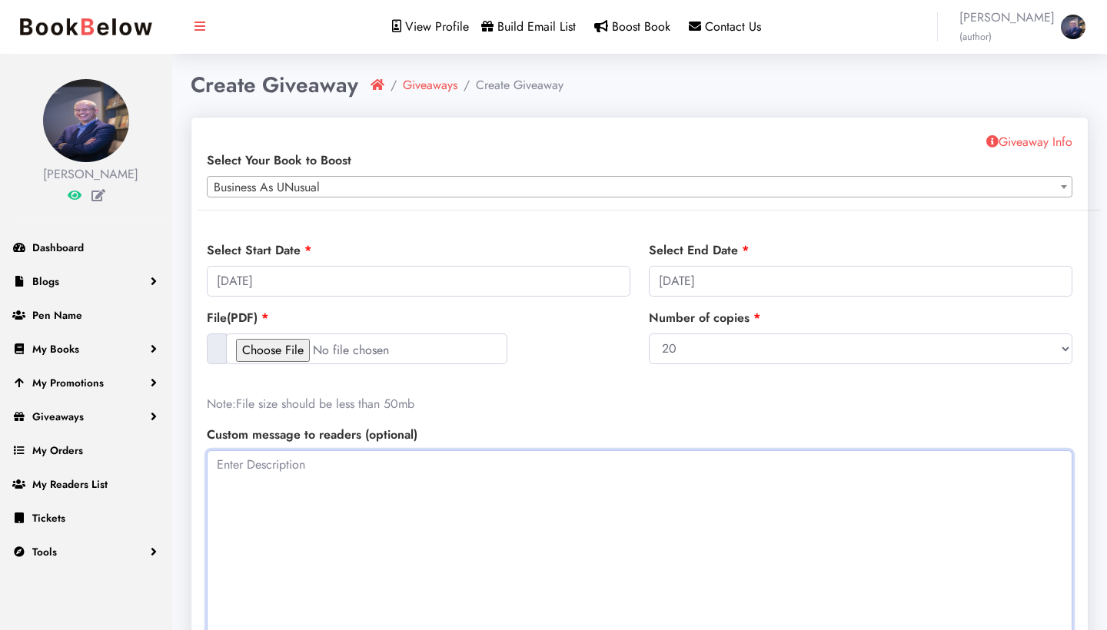
scroll to position [33, 0]
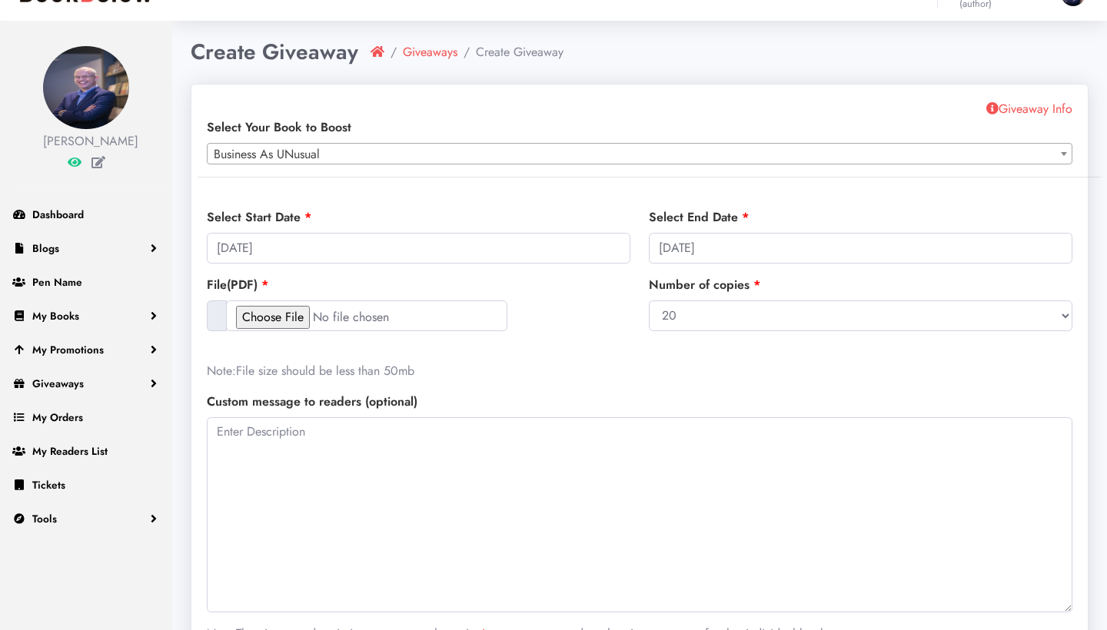
click at [289, 313] on input "file" at bounding box center [366, 316] width 281 height 31
type input "C:\fakepath\Business-As-UNusual-E-Book.pdf"
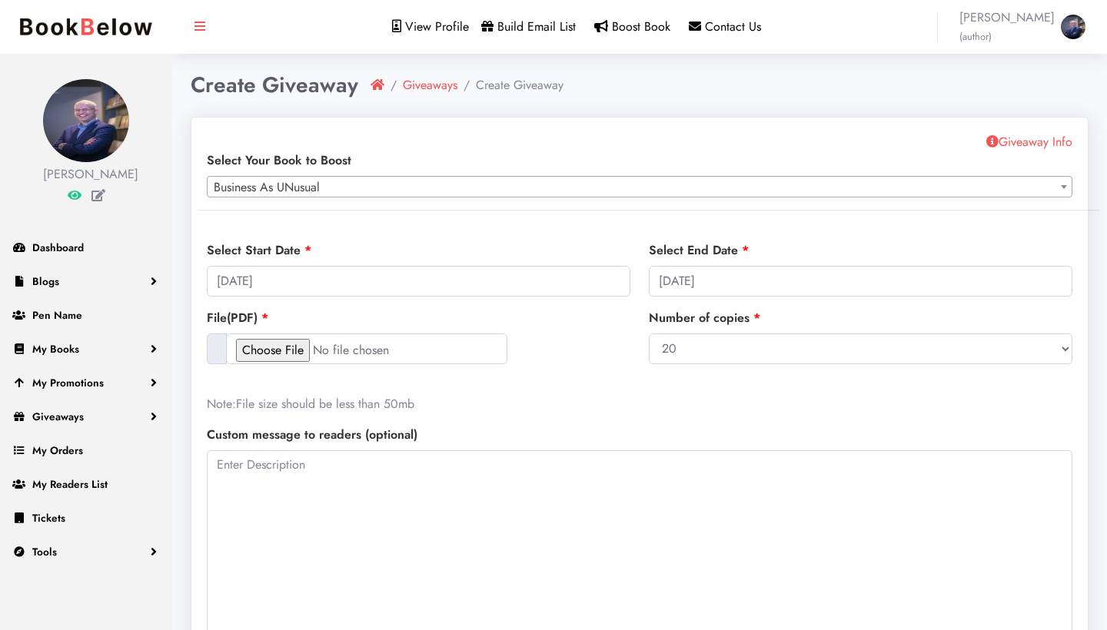
scroll to position [0, 0]
click at [357, 471] on textarea at bounding box center [640, 547] width 866 height 195
click at [288, 469] on textarea at bounding box center [640, 547] width 866 height 195
paste textarea "I’m giving away free digital copies of my book Business As UNusual — a practica…"
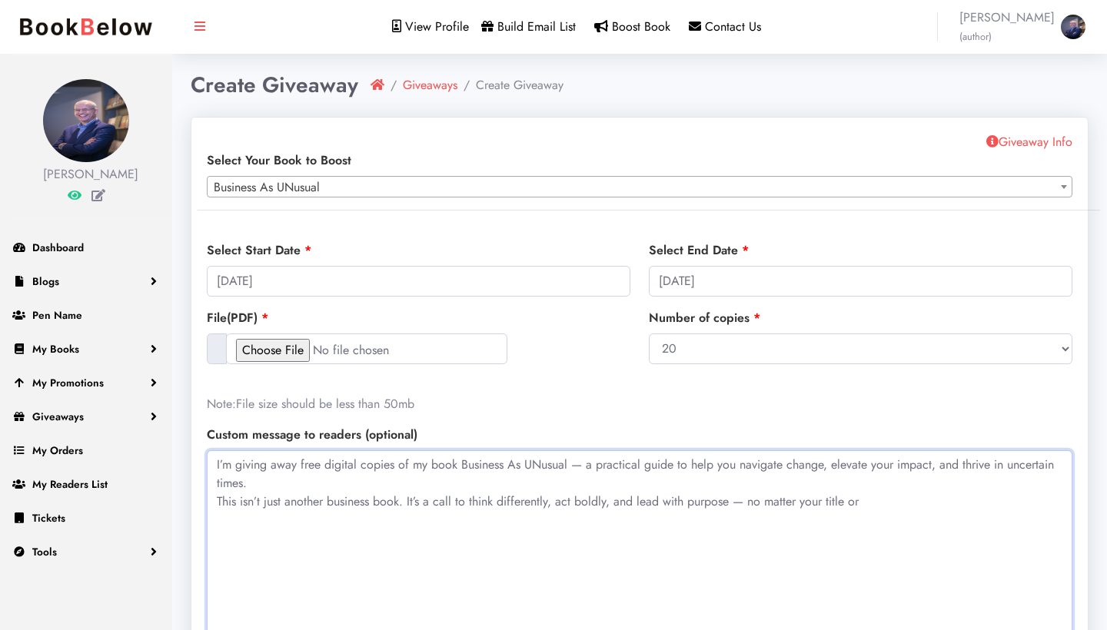
click at [317, 487] on textarea "I’m giving away free digital copies of my book Business As UNusual — a practica…" at bounding box center [640, 547] width 866 height 195
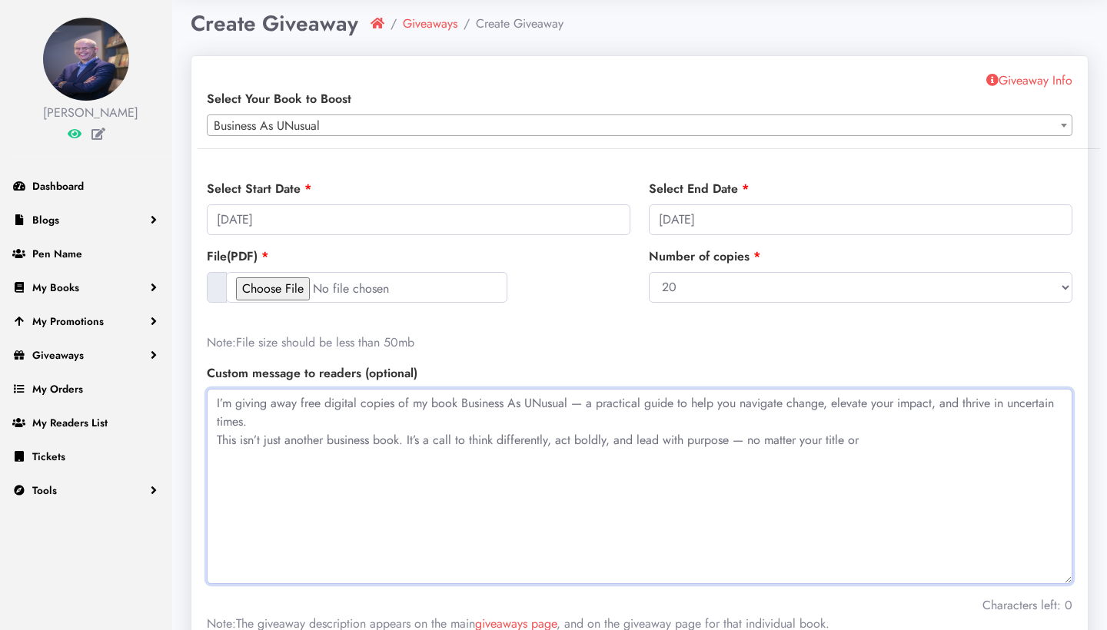
scroll to position [72, 0]
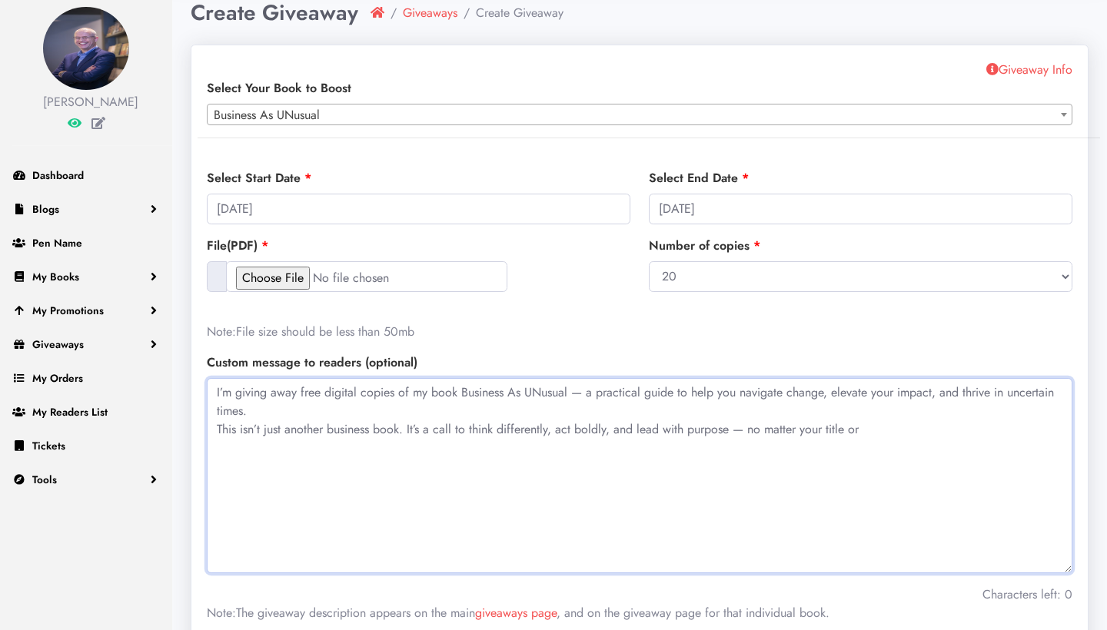
drag, startPoint x: 864, startPoint y: 433, endPoint x: 204, endPoint y: 420, distance: 660.5
click at [204, 420] on div "Custom message to readers (optional) I’m giving away free digital copies of my …" at bounding box center [640, 494] width 884 height 281
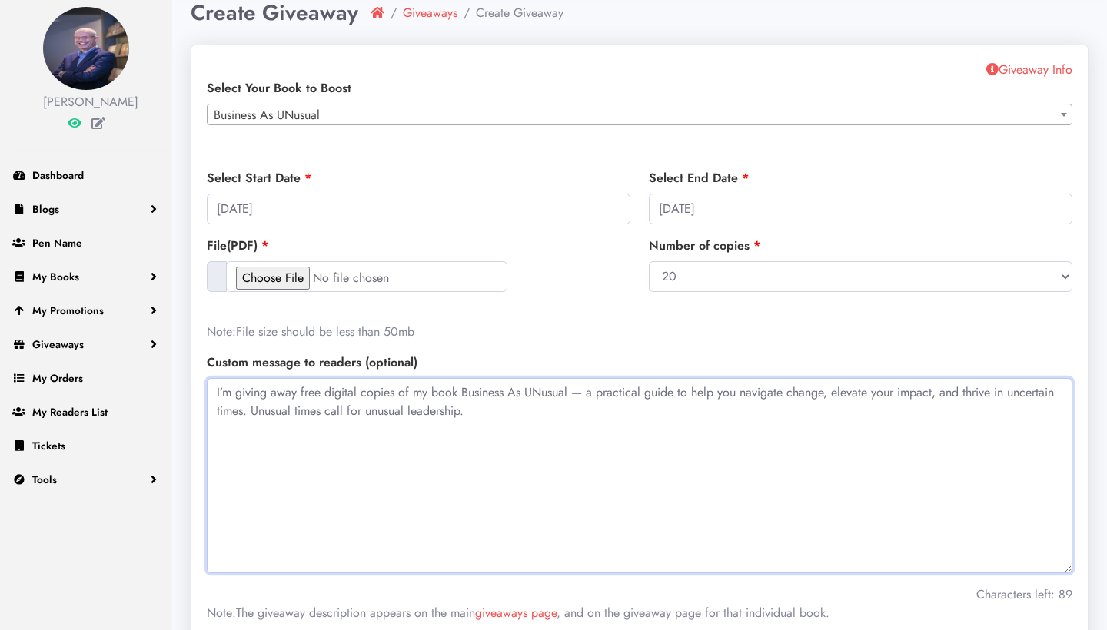
drag, startPoint x: 326, startPoint y: 389, endPoint x: 393, endPoint y: 387, distance: 66.9
click at [393, 387] on textarea "I’m giving away free digital copies of my book Business As UNusual — a practica…" at bounding box center [640, 475] width 866 height 195
click at [324, 394] on textarea "I’m giving away free E-books of my book Business As UNusual — a practical guide…" at bounding box center [640, 475] width 866 height 195
click at [535, 397] on textarea "I’m giving away 20 E-books of my book Business As UNusual — a practical guide t…" at bounding box center [640, 475] width 866 height 195
drag, startPoint x: 379, startPoint y: 391, endPoint x: 422, endPoint y: 391, distance: 43.1
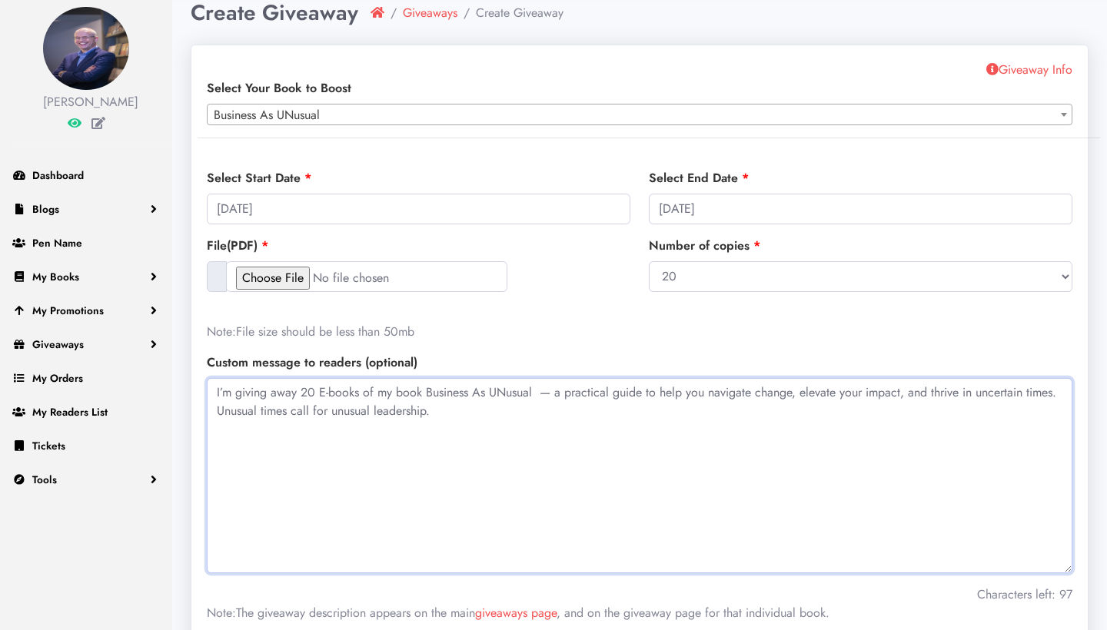
click at [422, 391] on textarea "I’m giving away 20 E-books of my book Business As UNusual — a practical guide t…" at bounding box center [640, 475] width 866 height 195
click at [321, 392] on textarea "I’m giving away 20 E-books of Business As UNusual — a practical guide to help y…" at bounding box center [640, 475] width 866 height 195
click at [524, 391] on textarea "I’m giving away 20 E-book copies of Business As UNusual — a practical guide to …" at bounding box center [640, 475] width 866 height 195
click at [880, 395] on textarea "I’m giving away 20 E-book copies of Business As UNusual - a practical guide to …" at bounding box center [640, 475] width 866 height 195
drag, startPoint x: 461, startPoint y: 413, endPoint x: 155, endPoint y: 414, distance: 306.7
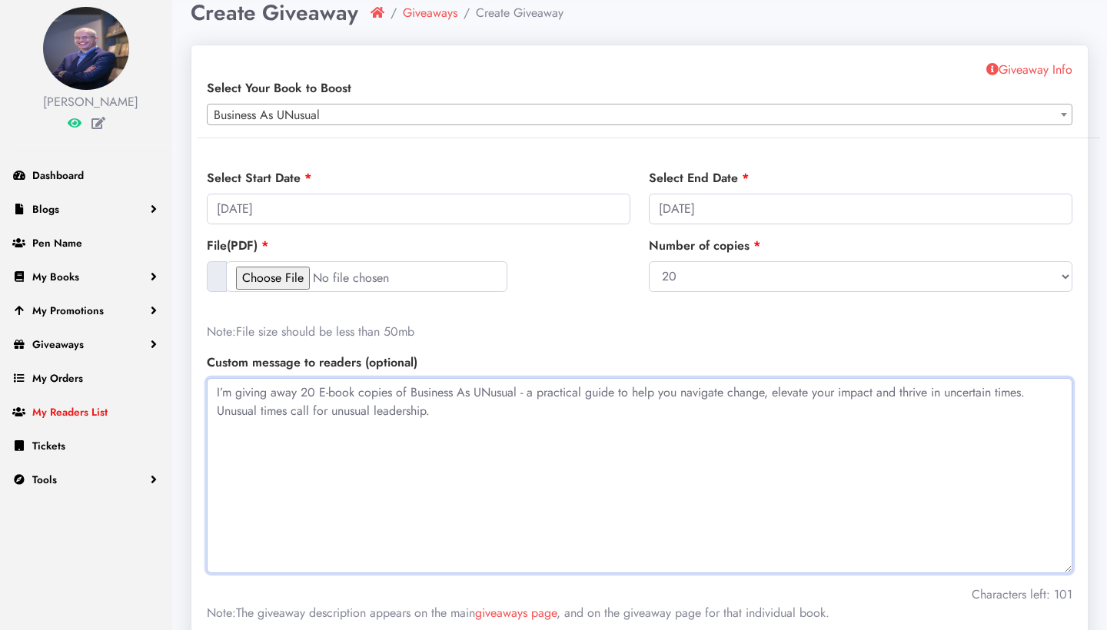
click at [155, 414] on div "Dennis Akkerman Dashboard Blogs Add New Blog Blogs Pen Name My Books Add New Bo…" at bounding box center [553, 428] width 1107 height 1000
paste textarea "Unusual times call for unusual leadership."
drag, startPoint x: 410, startPoint y: 411, endPoint x: 620, endPoint y: 414, distance: 210.7
click at [620, 414] on textarea "Unusual times call for unusual leadership! I’m giving away 20 E-book copies of …" at bounding box center [640, 475] width 866 height 195
paste textarea "Claim your free copy today, and if the book resonates with you, I’d love for yo…"
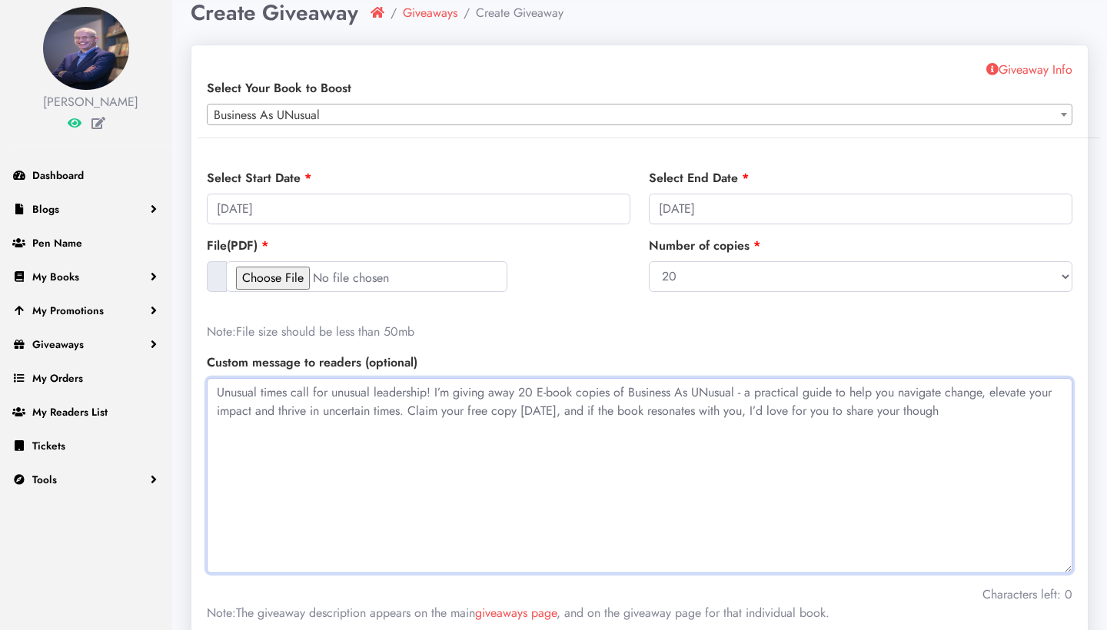
drag, startPoint x: 434, startPoint y: 391, endPoint x: 183, endPoint y: 392, distance: 251.4
click at [183, 392] on div "Create Giveaway Giveaways Create Giveaway Giveaway Info Select Your Book to Boo…" at bounding box center [639, 454] width 935 height 909
click at [726, 411] on textarea "I’m giving away 20 E-book copies of Business As UNusual - a practical guide to …" at bounding box center [640, 475] width 866 height 195
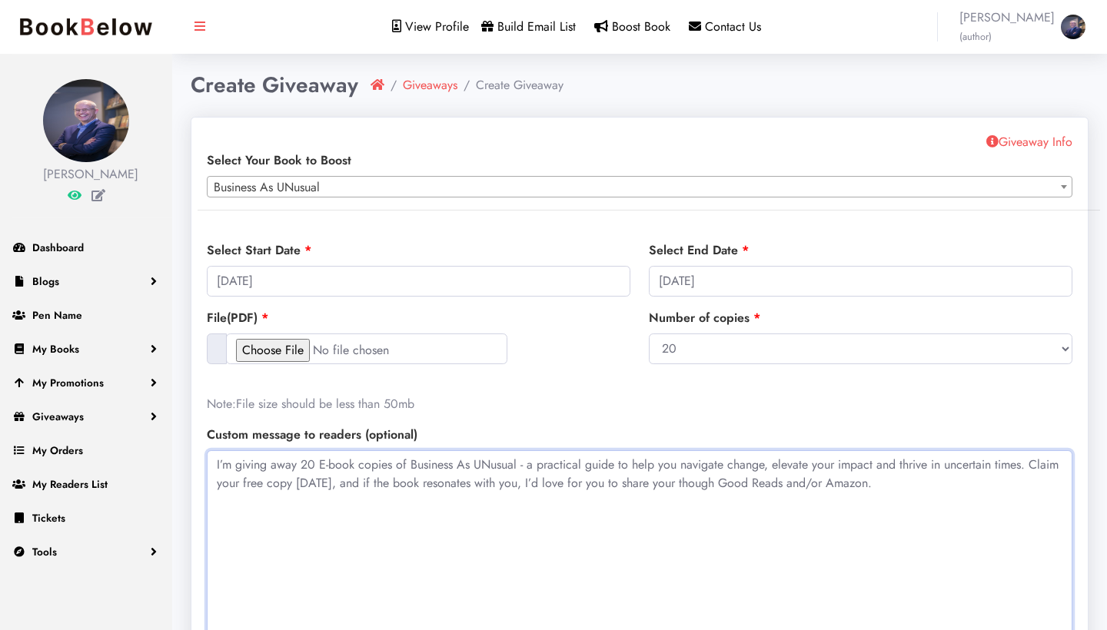
scroll to position [0, 0]
click at [1034, 139] on span "Giveaway Info" at bounding box center [1029, 142] width 86 height 18
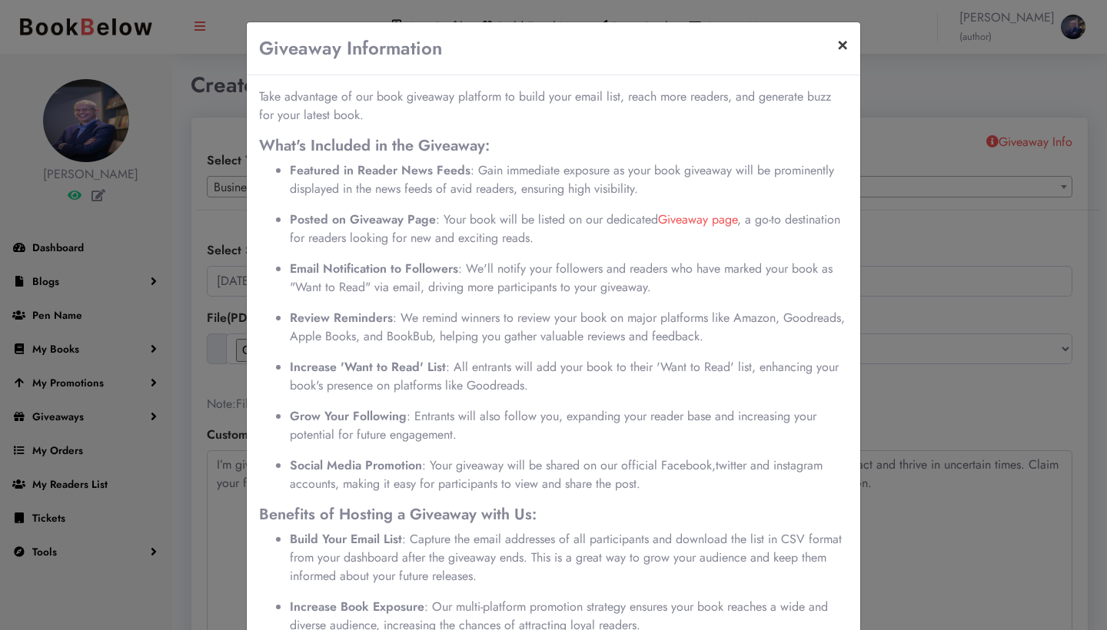
click at [843, 41] on button "×" at bounding box center [842, 43] width 35 height 43
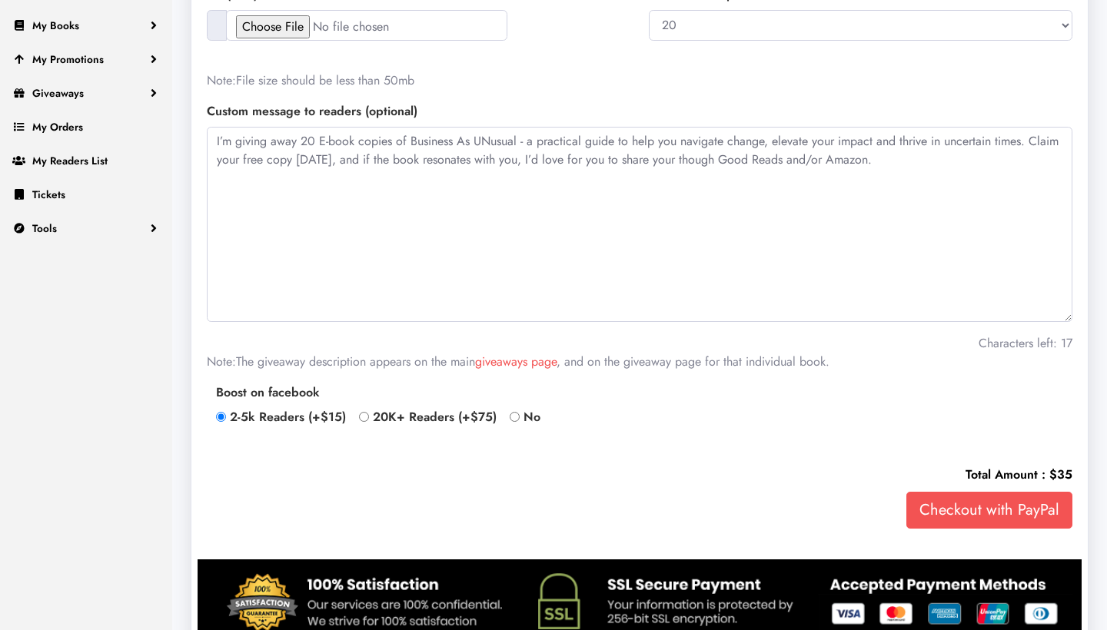
scroll to position [324, 0]
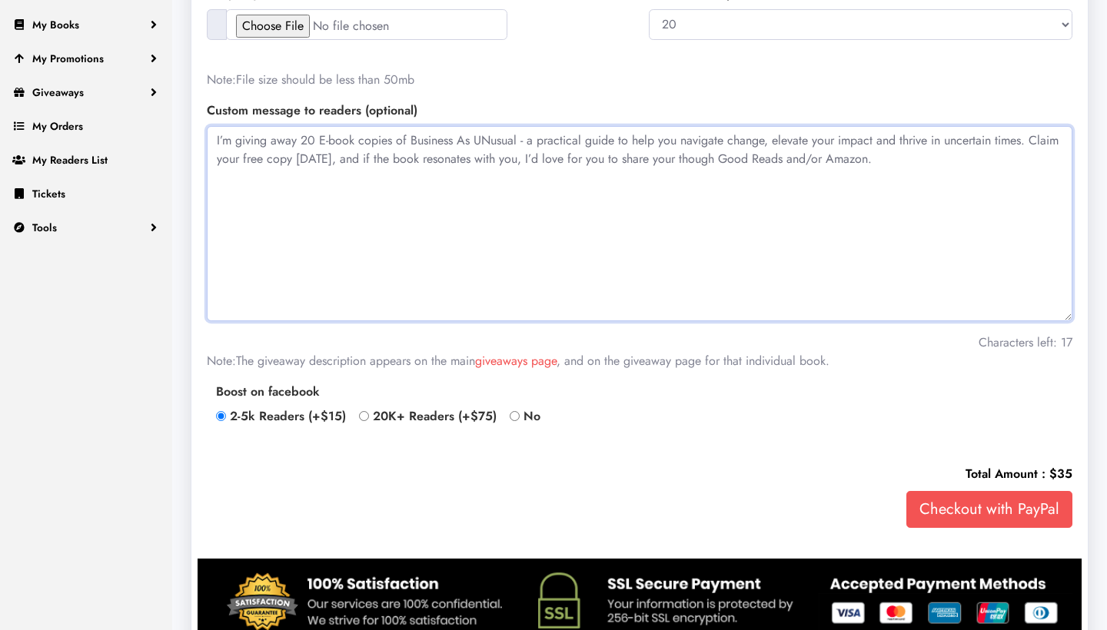
click at [706, 158] on textarea "I’m giving away 20 E-book copies of Business As UNusual - a practical guide to …" at bounding box center [640, 223] width 866 height 195
click at [907, 165] on textarea "I’m giving away 20 E-book copies of Business As UNusual - a practical guide to …" at bounding box center [640, 223] width 866 height 195
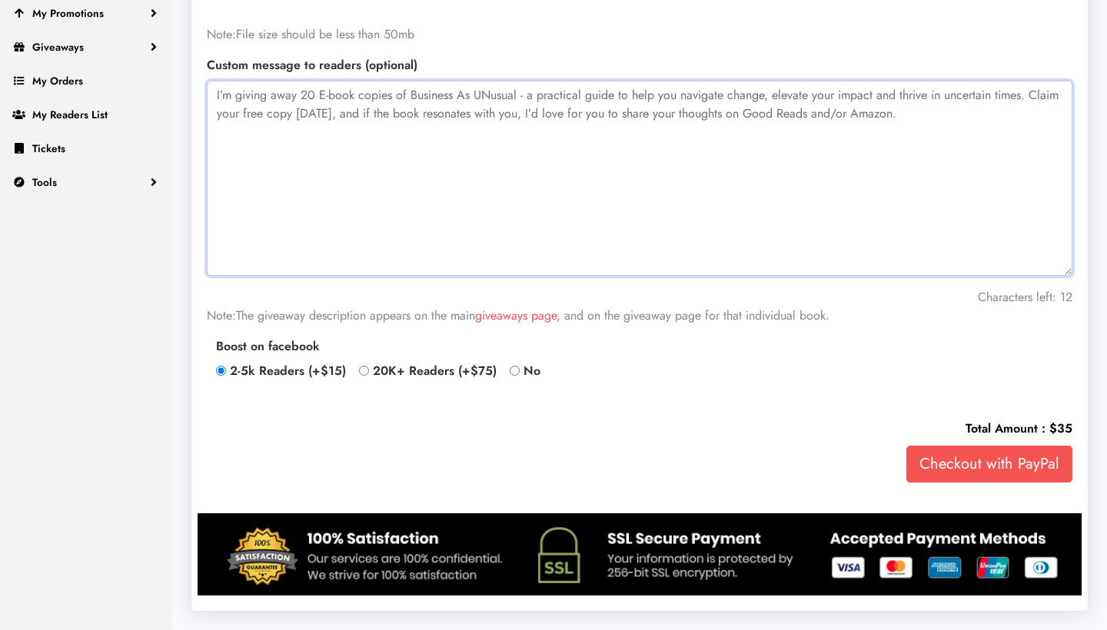
scroll to position [369, 0]
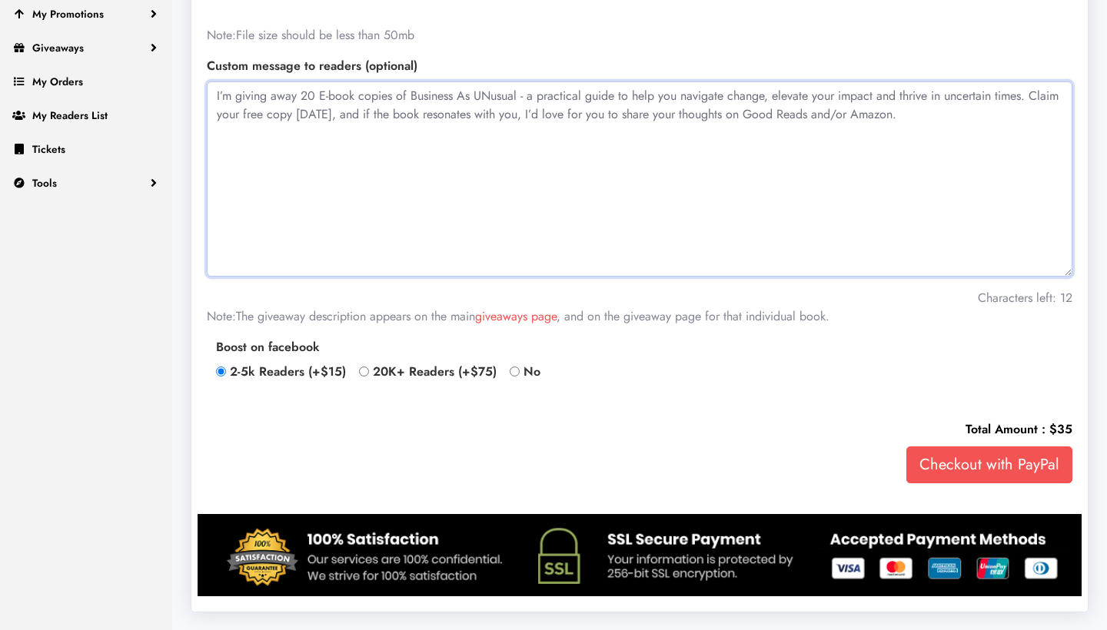
type textarea "I’m giving away 20 E-book copies of Business As UNusual - a practical guide to …"
click at [986, 468] on input "Checkout with PayPal" at bounding box center [989, 465] width 166 height 37
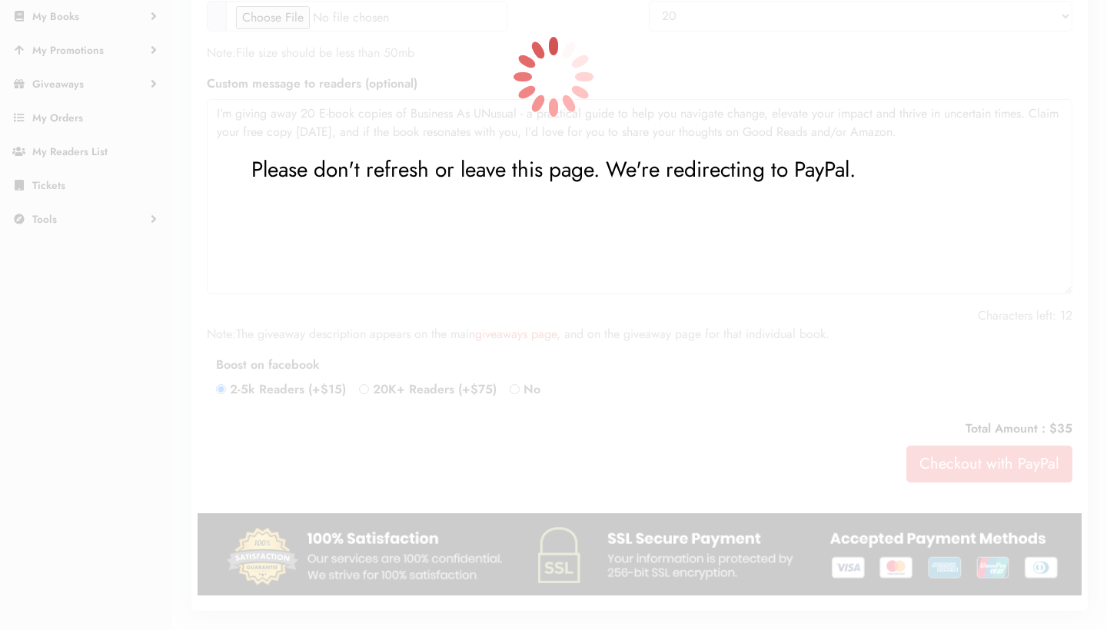
scroll to position [332, 0]
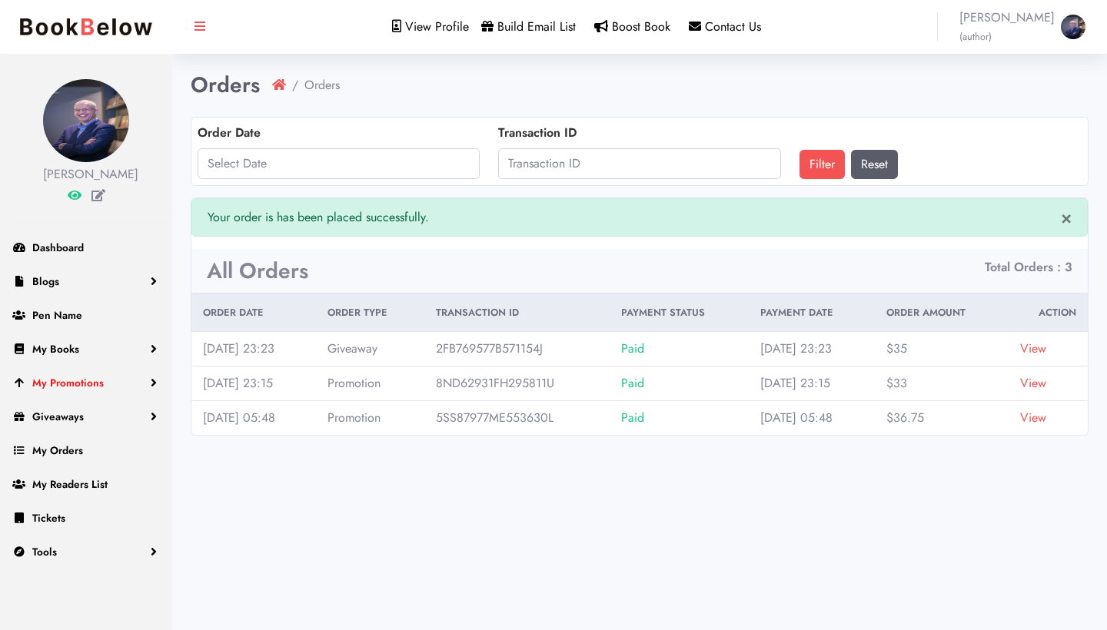
click at [75, 391] on span "My Promotions" at bounding box center [67, 382] width 71 height 15
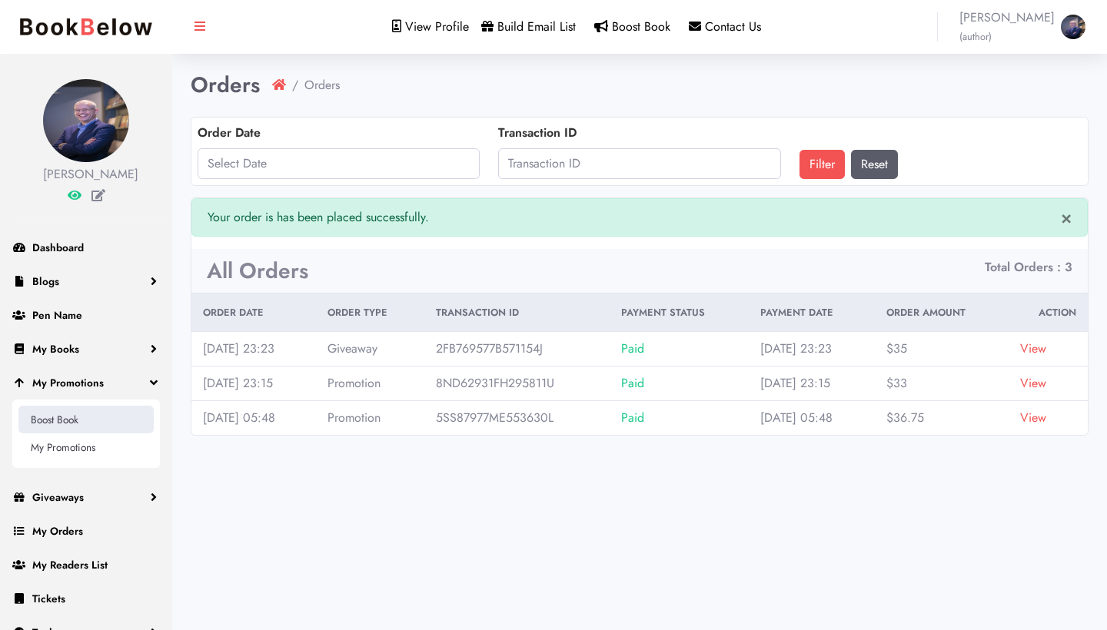
click at [85, 434] on link "Boost Book" at bounding box center [85, 420] width 135 height 28
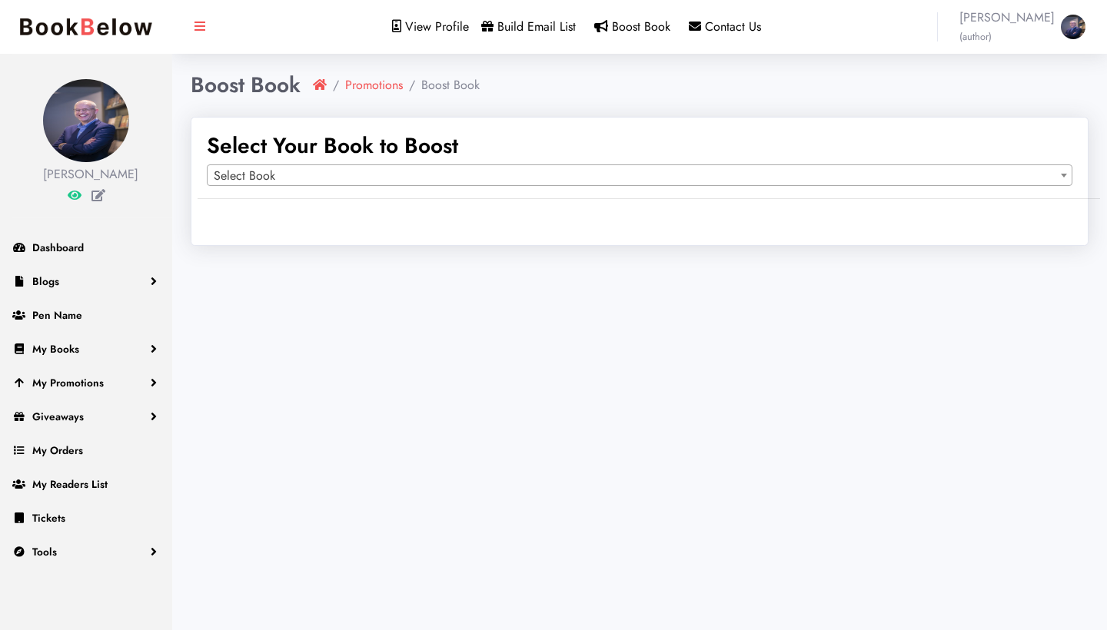
click at [492, 168] on span "Select Book" at bounding box center [640, 176] width 864 height 22
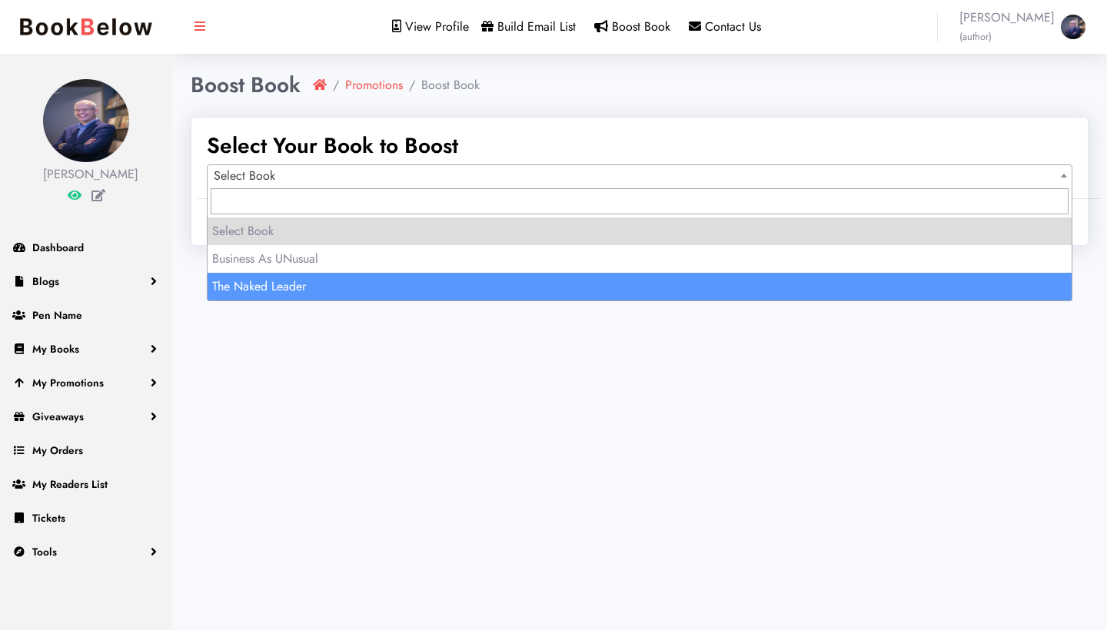
select select "150819"
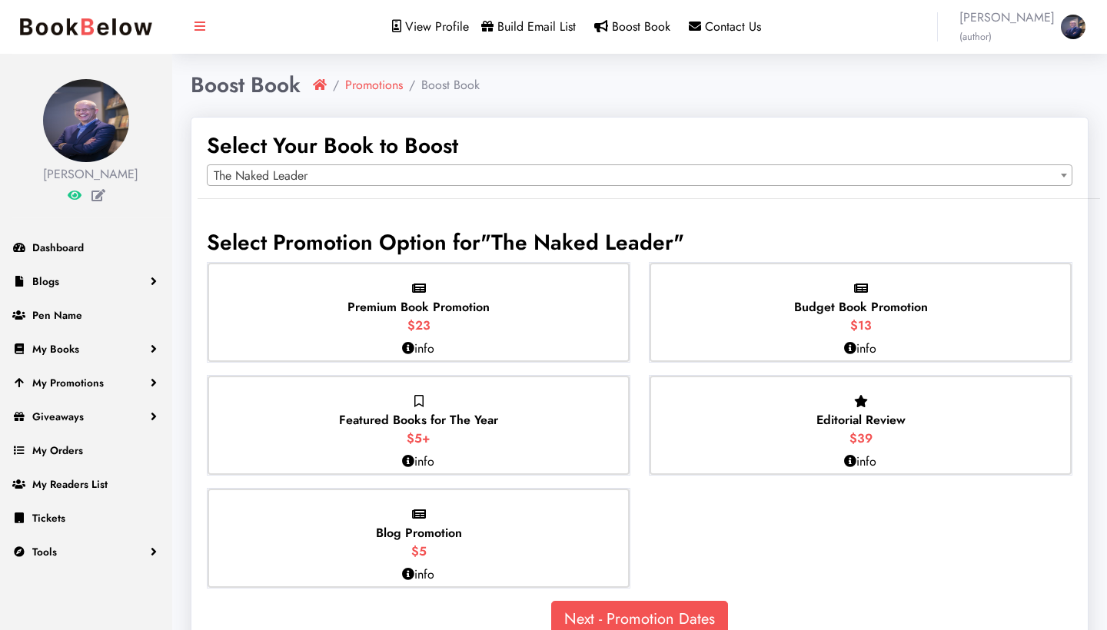
click at [742, 439] on div "Editorial Review $39" at bounding box center [861, 425] width 422 height 99
click at [0, 0] on input "Editorial Review $39" at bounding box center [0, 0] width 0 height 0
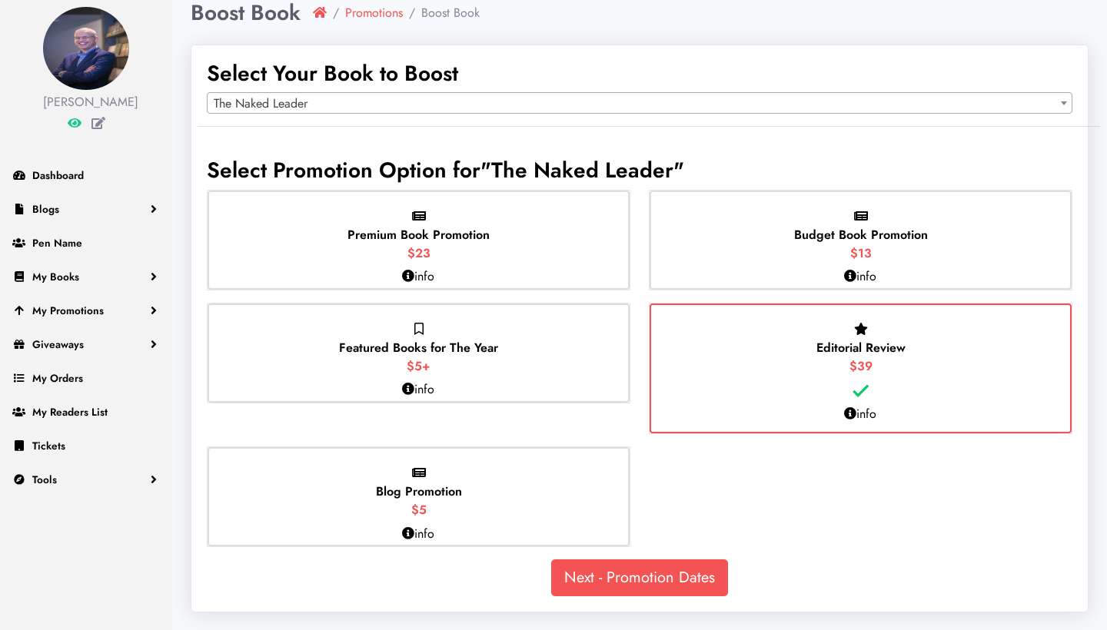
scroll to position [71, 0]
click at [407, 491] on span "Blog Promotion" at bounding box center [419, 493] width 86 height 18
click at [0, 0] on input "Blog Promotion $5" at bounding box center [0, 0] width 0 height 0
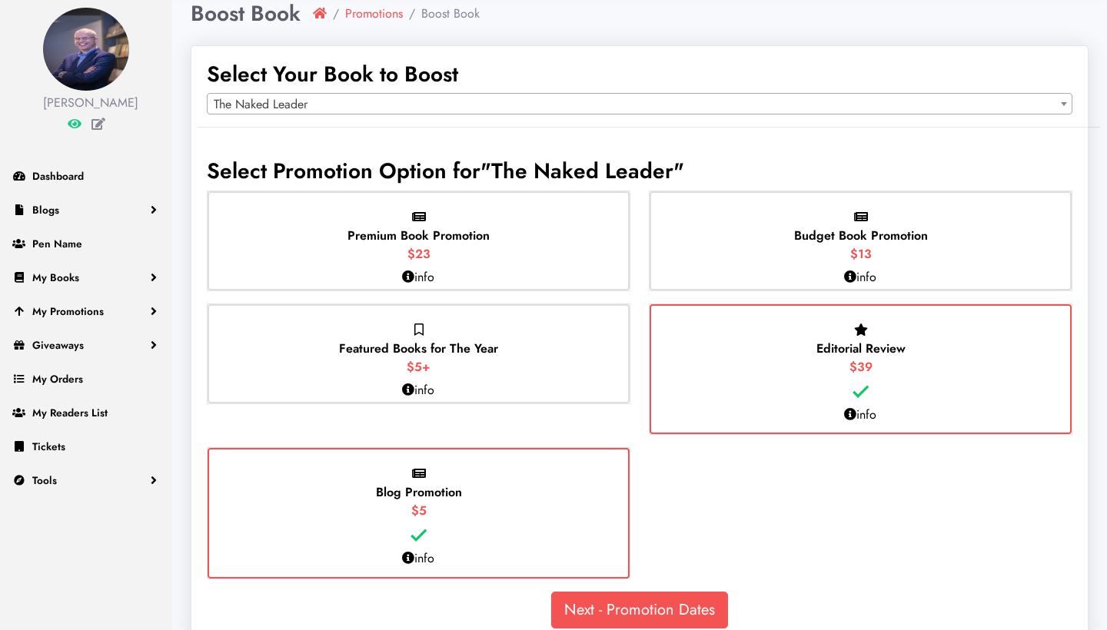
click at [871, 352] on span "Editorial Review" at bounding box center [860, 349] width 89 height 18
click at [0, 0] on input "Editorial Review $39" at bounding box center [0, 0] width 0 height 0
